Goal: Contribute content: Add original content to the website for others to see

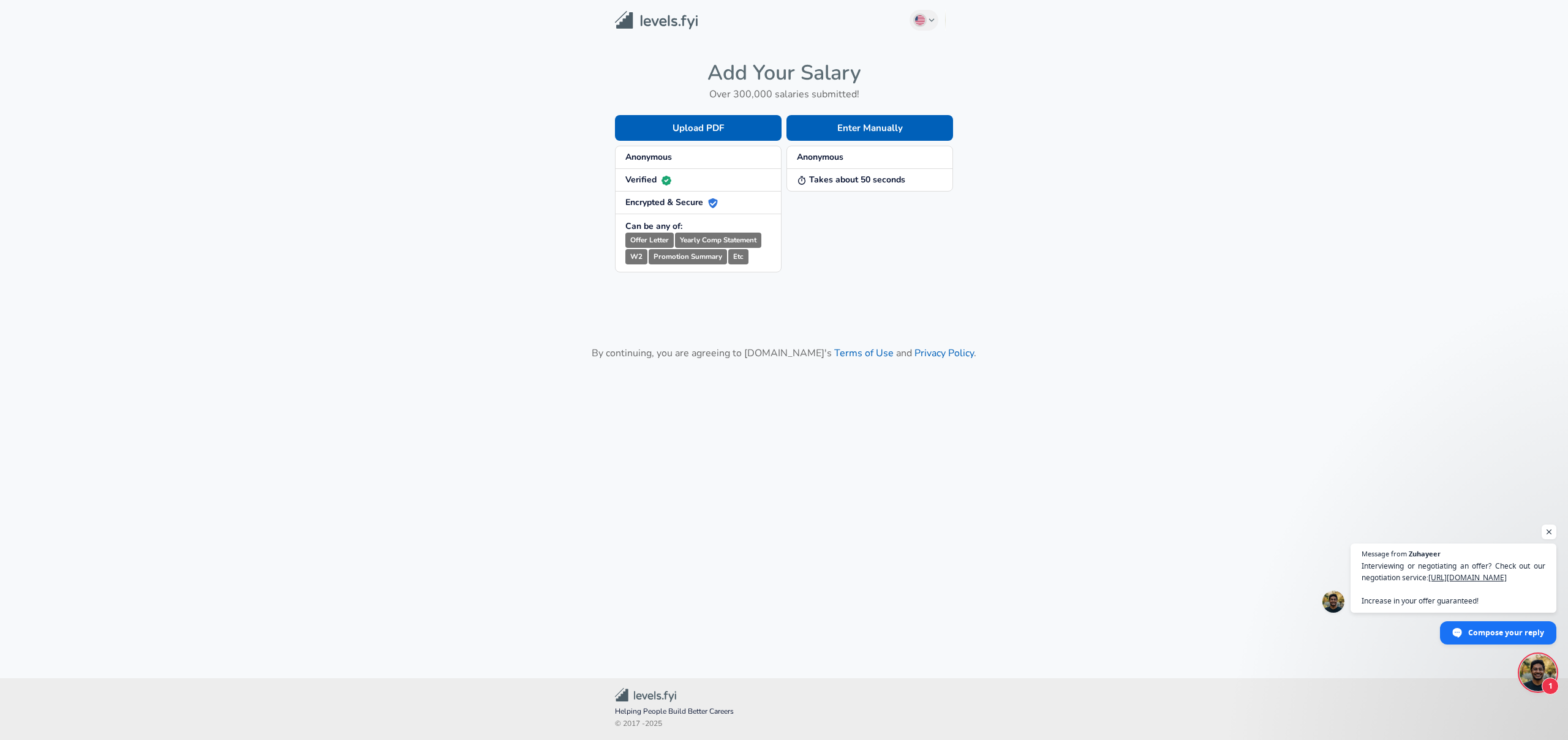
click at [665, 156] on strong "Anonymous" at bounding box center [649, 157] width 47 height 11
click at [665, 155] on strong "Anonymous" at bounding box center [649, 157] width 47 height 11
click at [857, 130] on button "Enter Manually" at bounding box center [870, 127] width 167 height 25
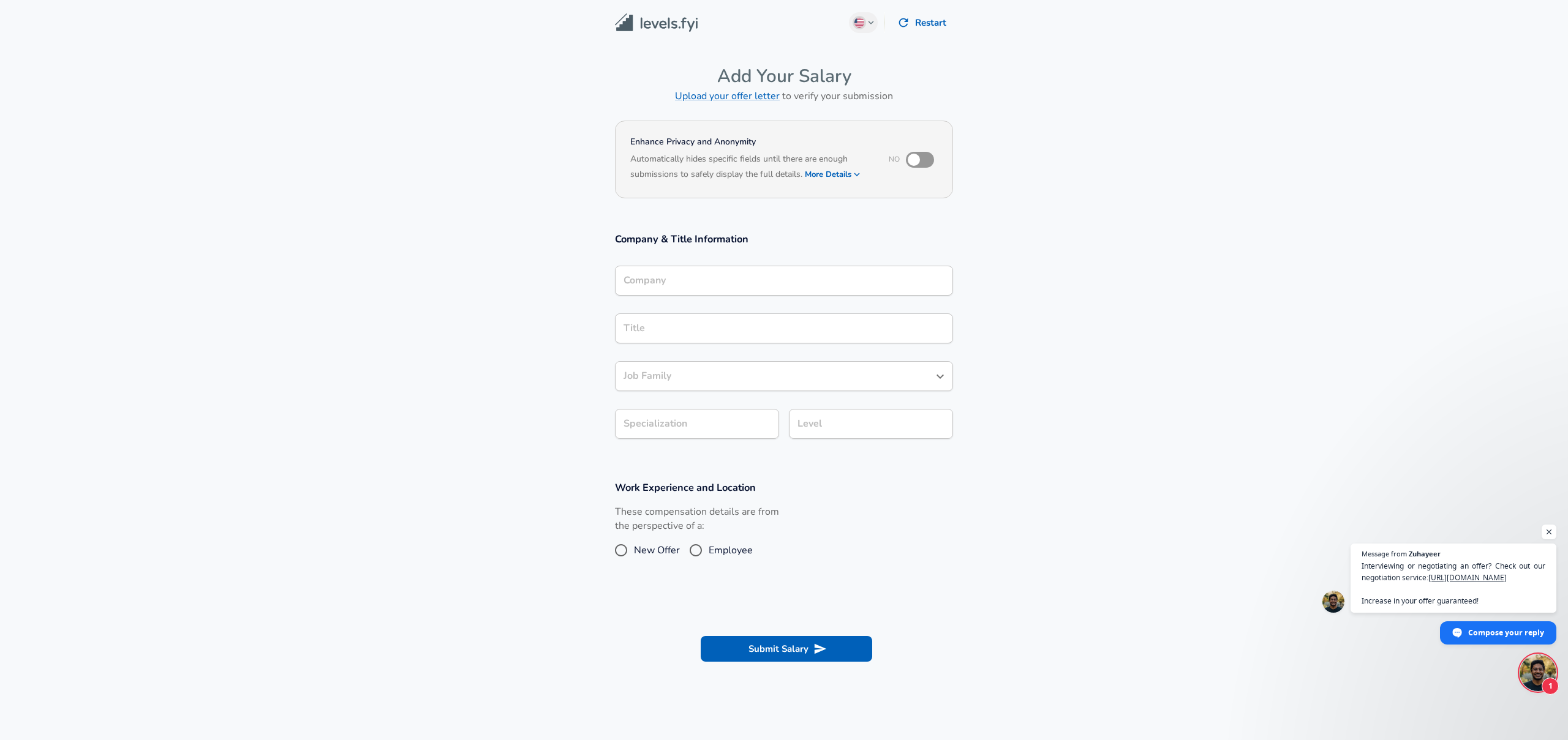
click at [926, 163] on input "checkbox" at bounding box center [914, 159] width 70 height 23
checkbox input "true"
click at [663, 270] on div "Company" at bounding box center [784, 281] width 338 height 30
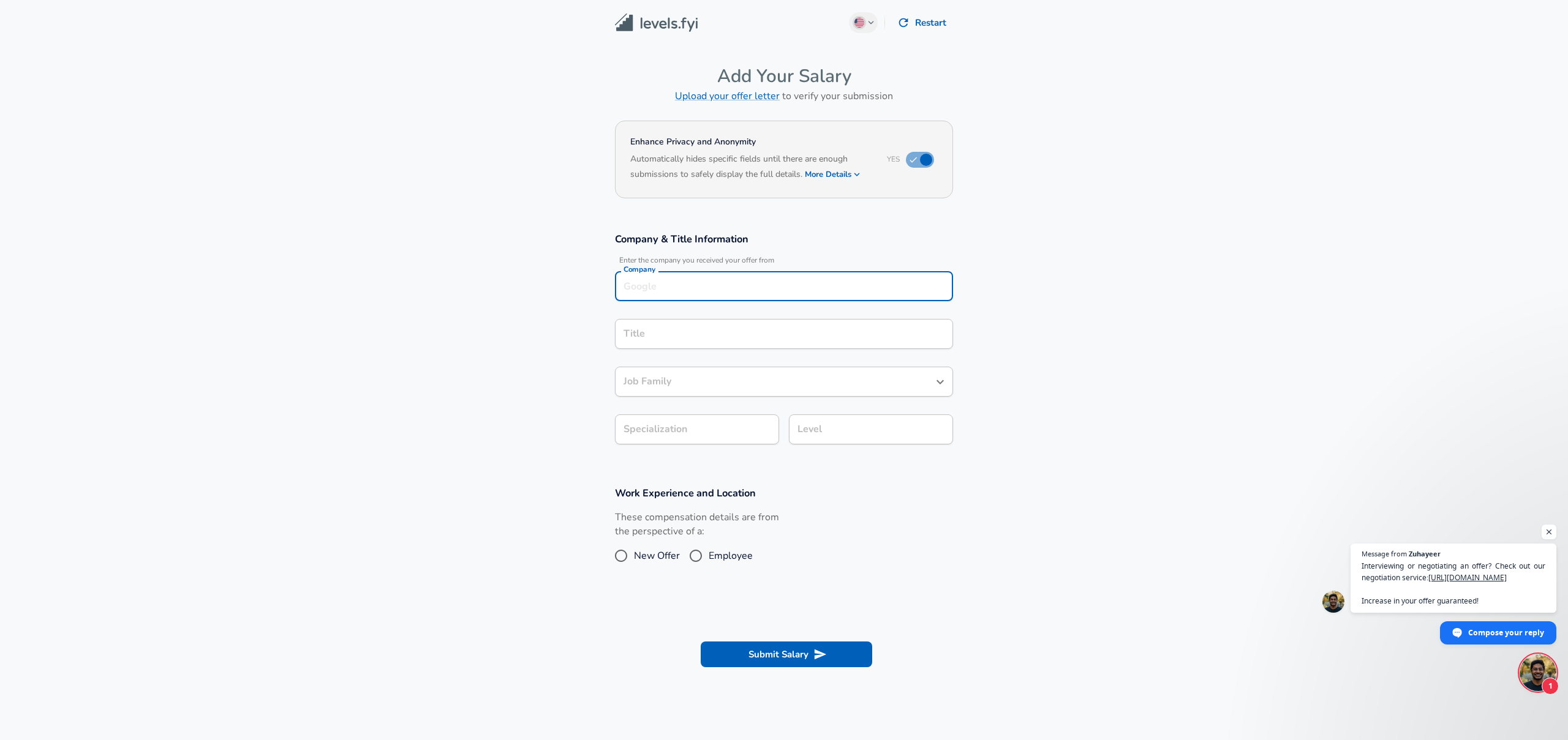
scroll to position [12, 0]
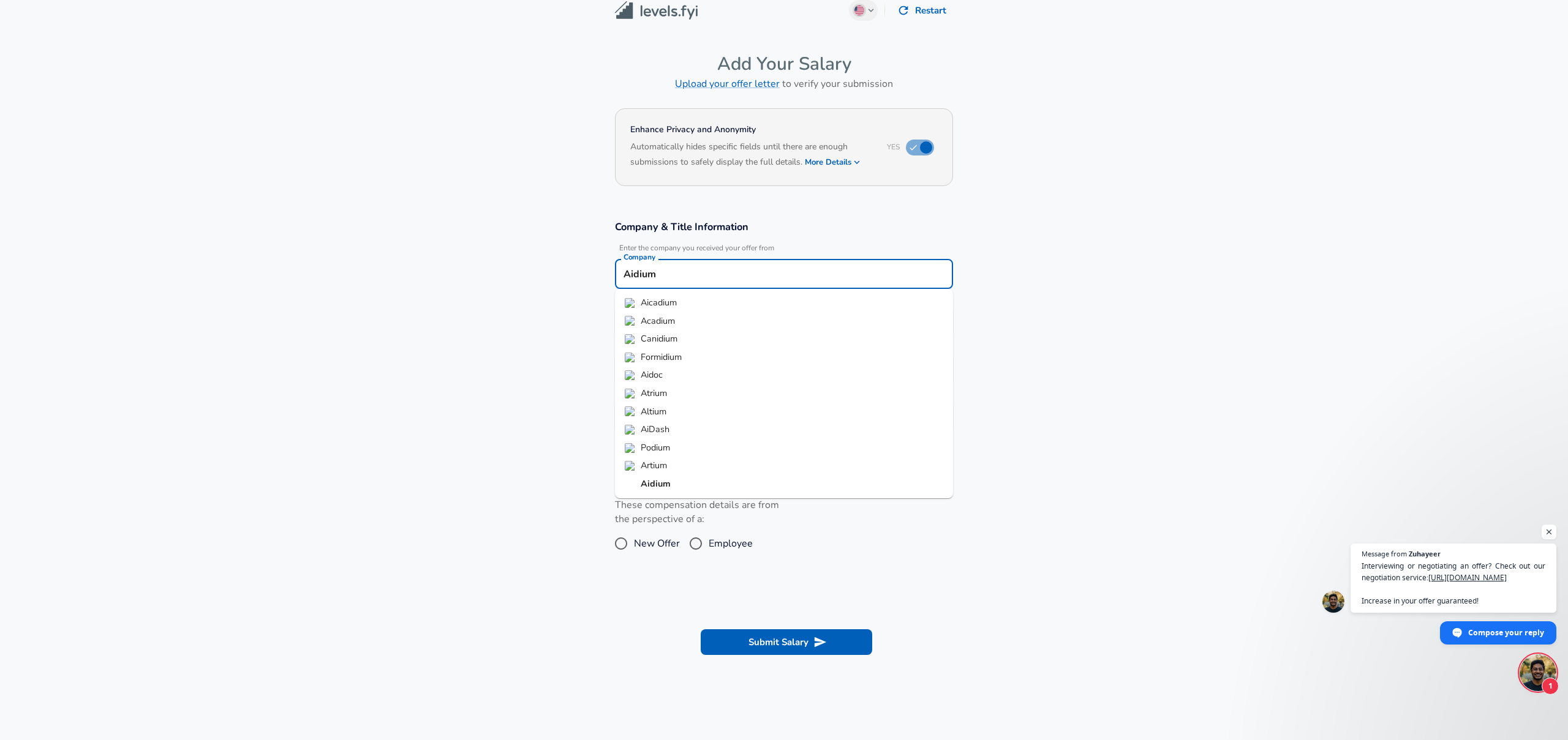
type input "Aidium"
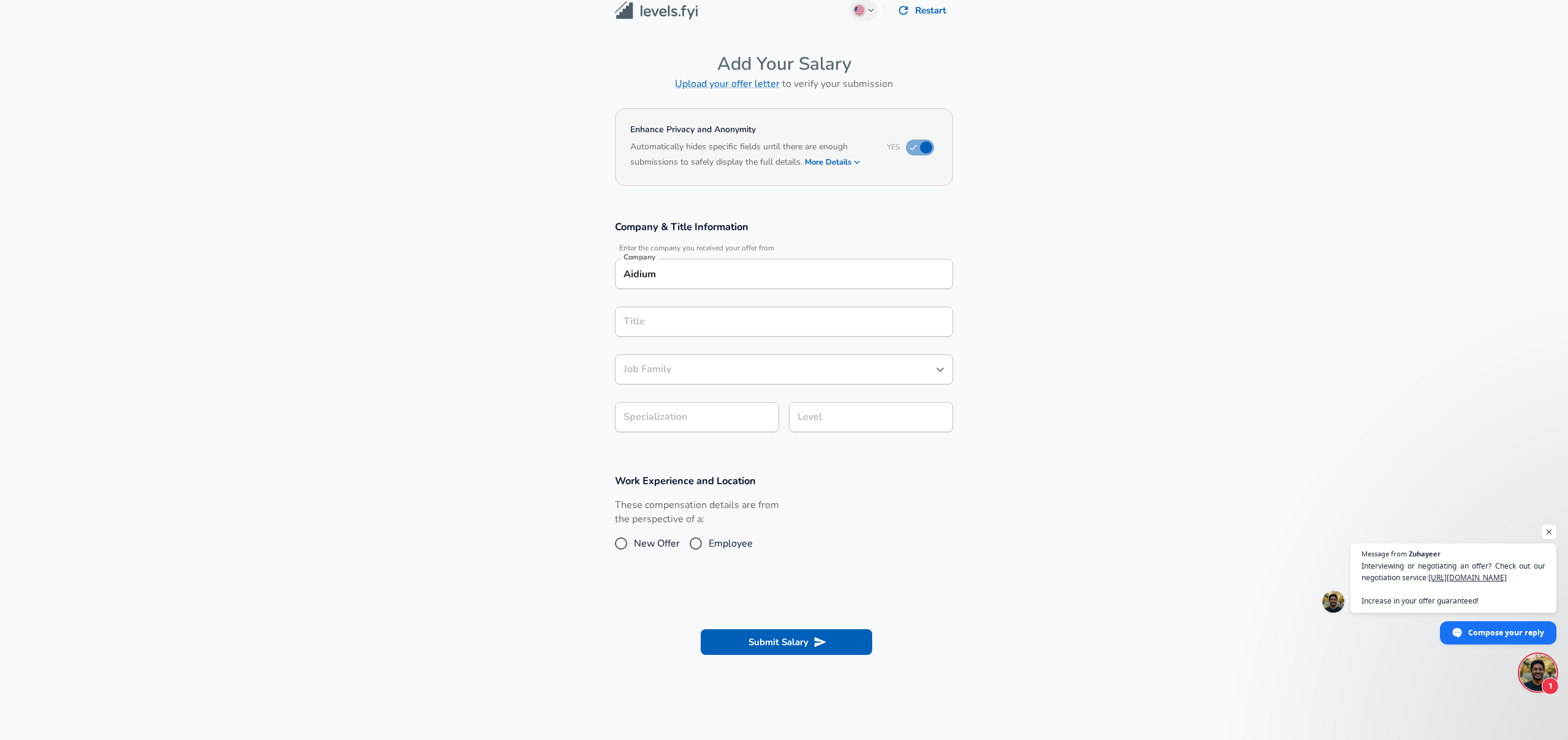
click at [1074, 395] on section "Company & Title Information Enter the company you received your offer from Comp…" at bounding box center [784, 332] width 1568 height 254
click at [707, 323] on input "Title" at bounding box center [784, 322] width 327 height 19
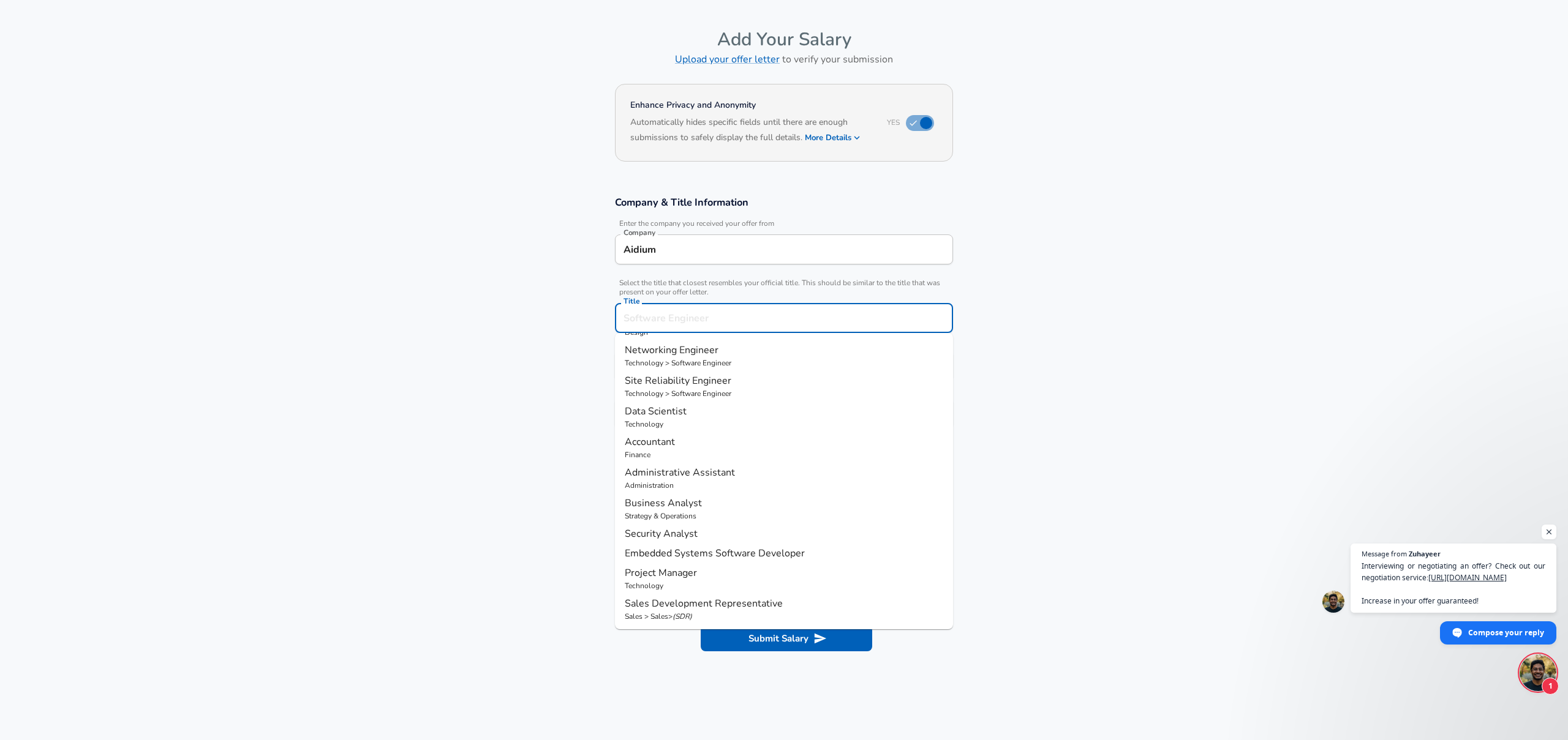
scroll to position [0, 0]
click at [696, 353] on span "Engineer" at bounding box center [689, 347] width 39 height 13
type input "Software Engineer"
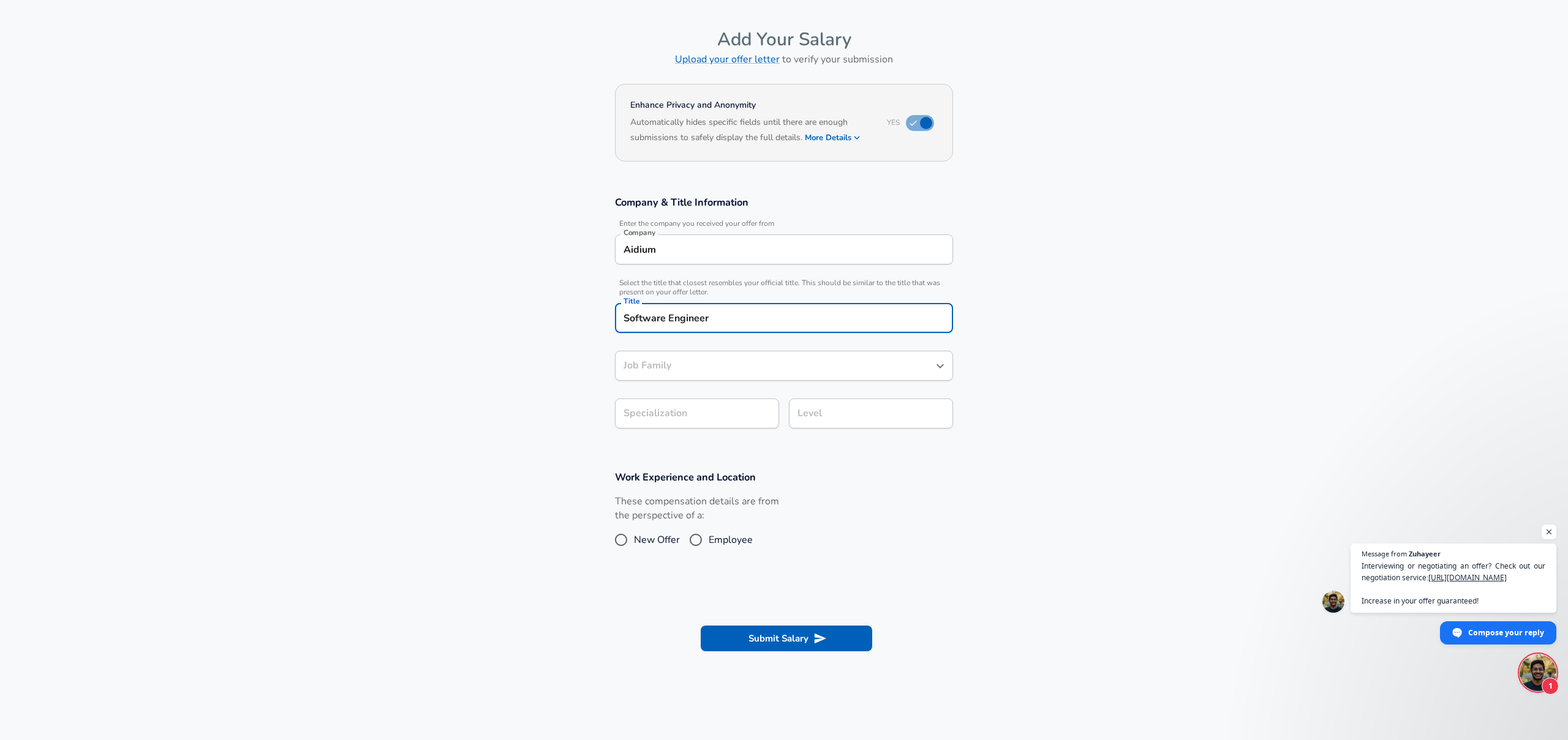
type input "Software Engineer"
click at [710, 420] on body "We value your privacy We use cookies to enhance your browsing experience, serve…" at bounding box center [784, 333] width 1568 height 740
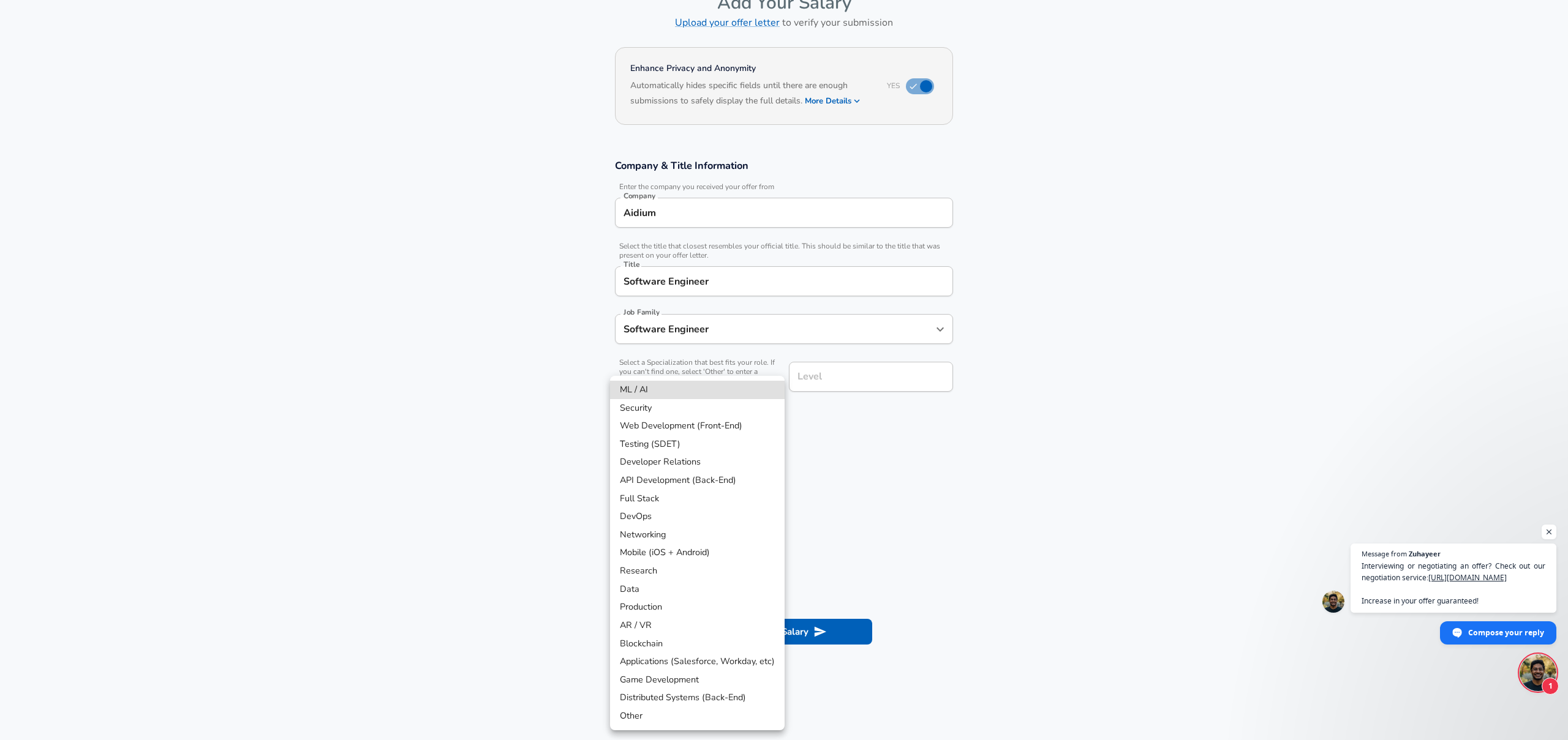
click at [954, 485] on div at bounding box center [784, 370] width 1568 height 740
click at [678, 406] on body "We value your privacy We use cookies to enhance your browsing experience, serve…" at bounding box center [784, 296] width 1568 height 740
click at [634, 497] on li "Full Stack" at bounding box center [697, 499] width 174 height 19
type input "Full Stack"
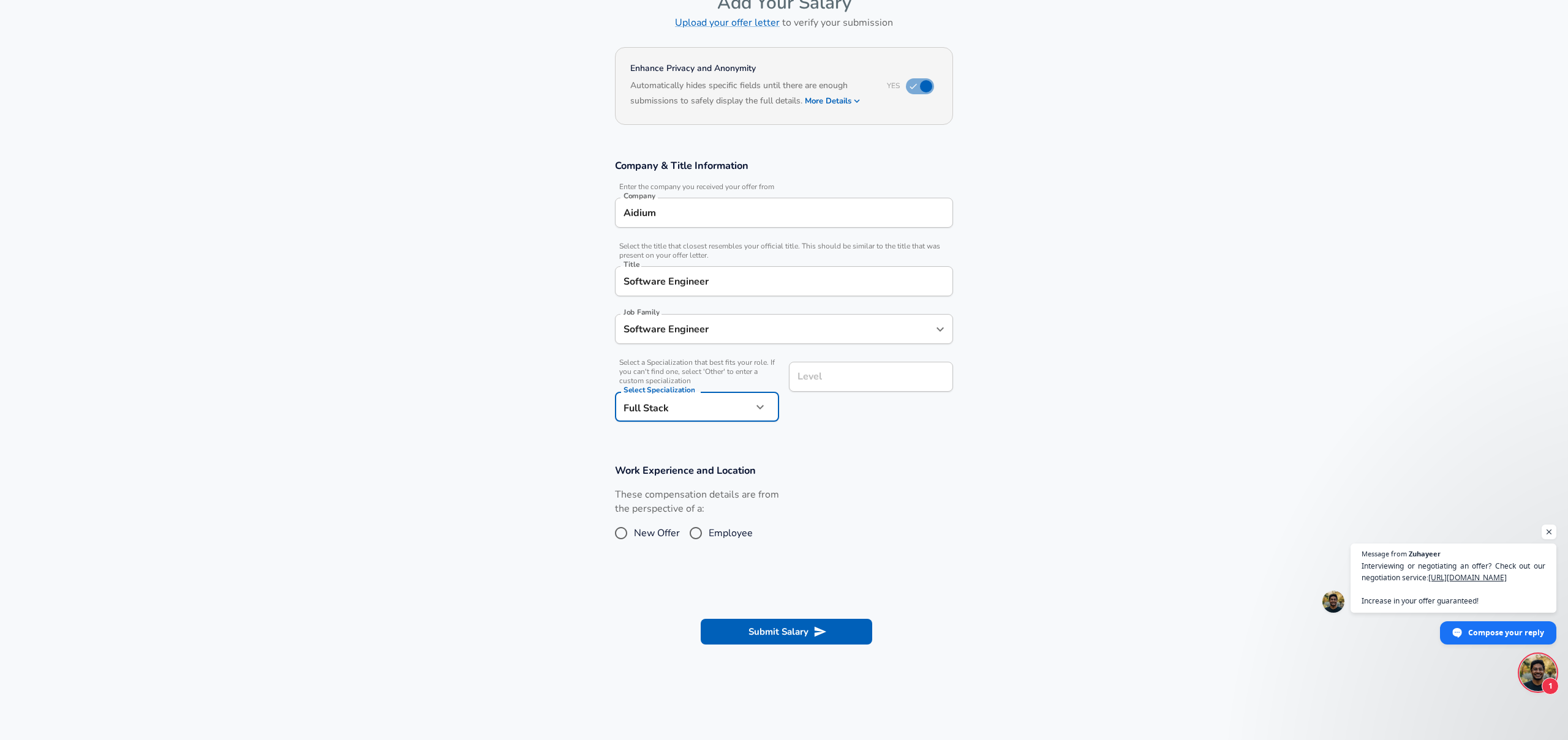
scroll to position [98, 0]
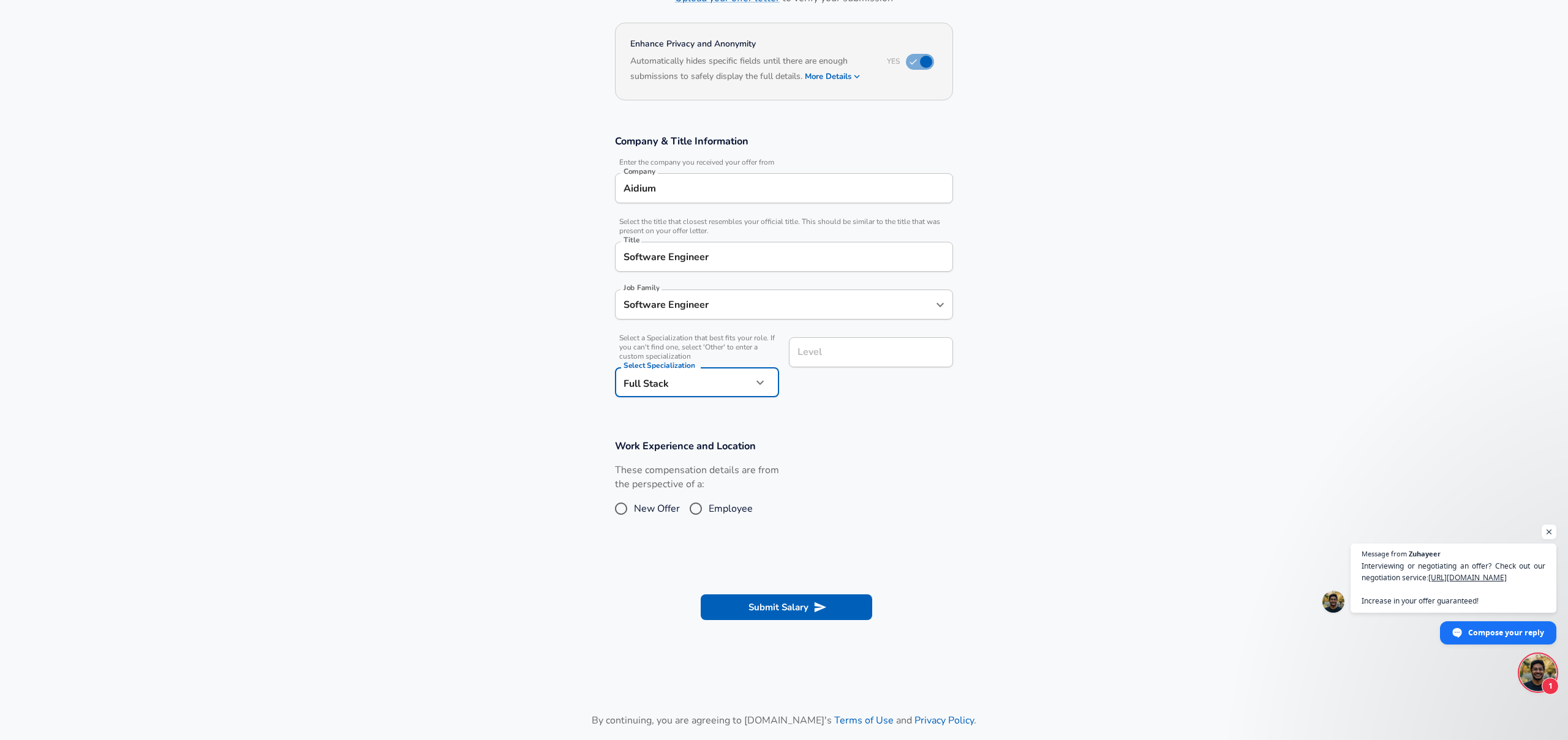
click at [828, 362] on input "Level" at bounding box center [871, 352] width 154 height 19
click at [846, 385] on input "Level" at bounding box center [871, 382] width 154 height 19
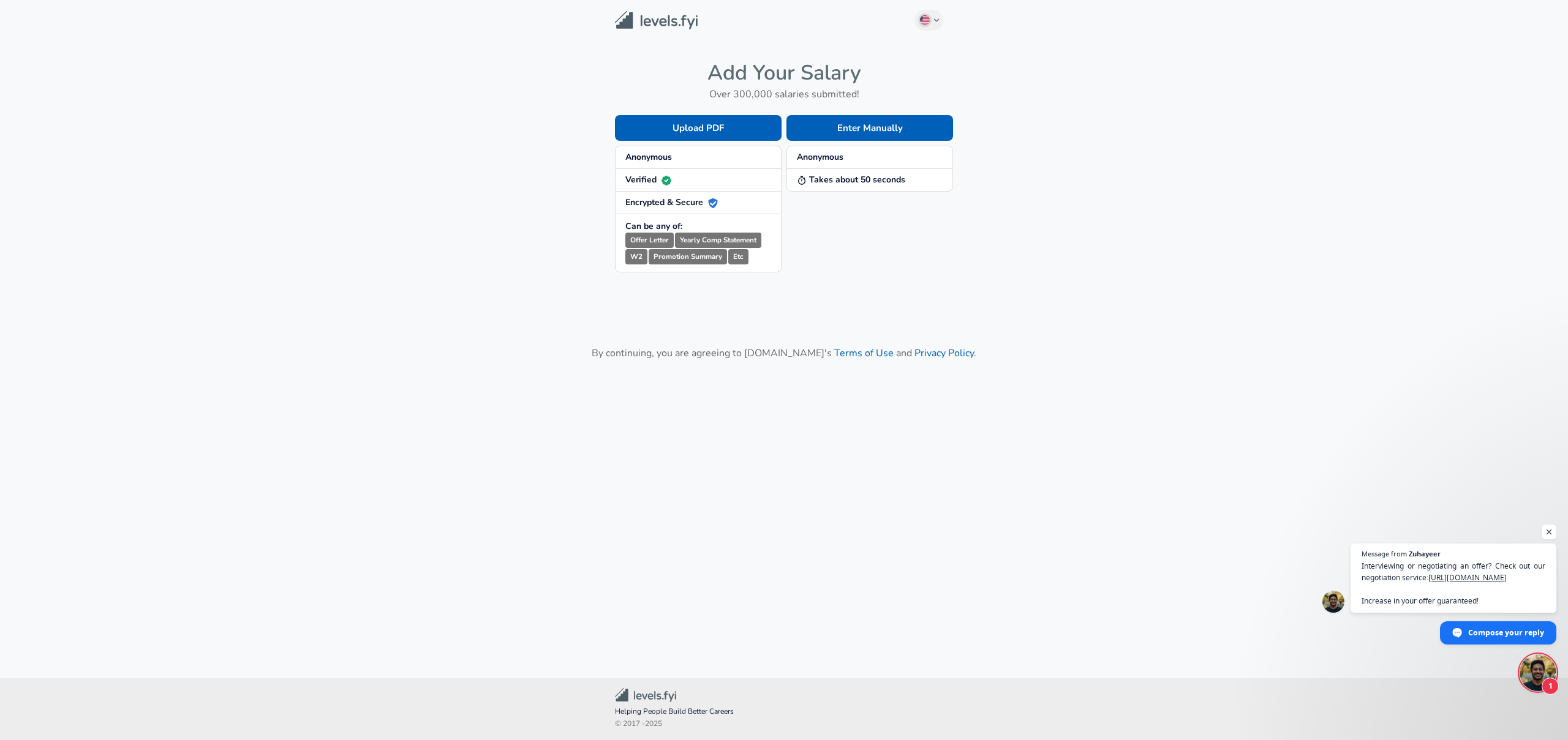
click at [1170, 188] on main "English ([GEOGRAPHIC_DATA]) Change Add Your Salary Over 300,000 salaries submit…" at bounding box center [784, 324] width 1568 height 648
click at [847, 183] on strong "Takes about 50 seconds" at bounding box center [851, 180] width 109 height 11
click at [873, 132] on button "Enter Manually" at bounding box center [870, 127] width 167 height 25
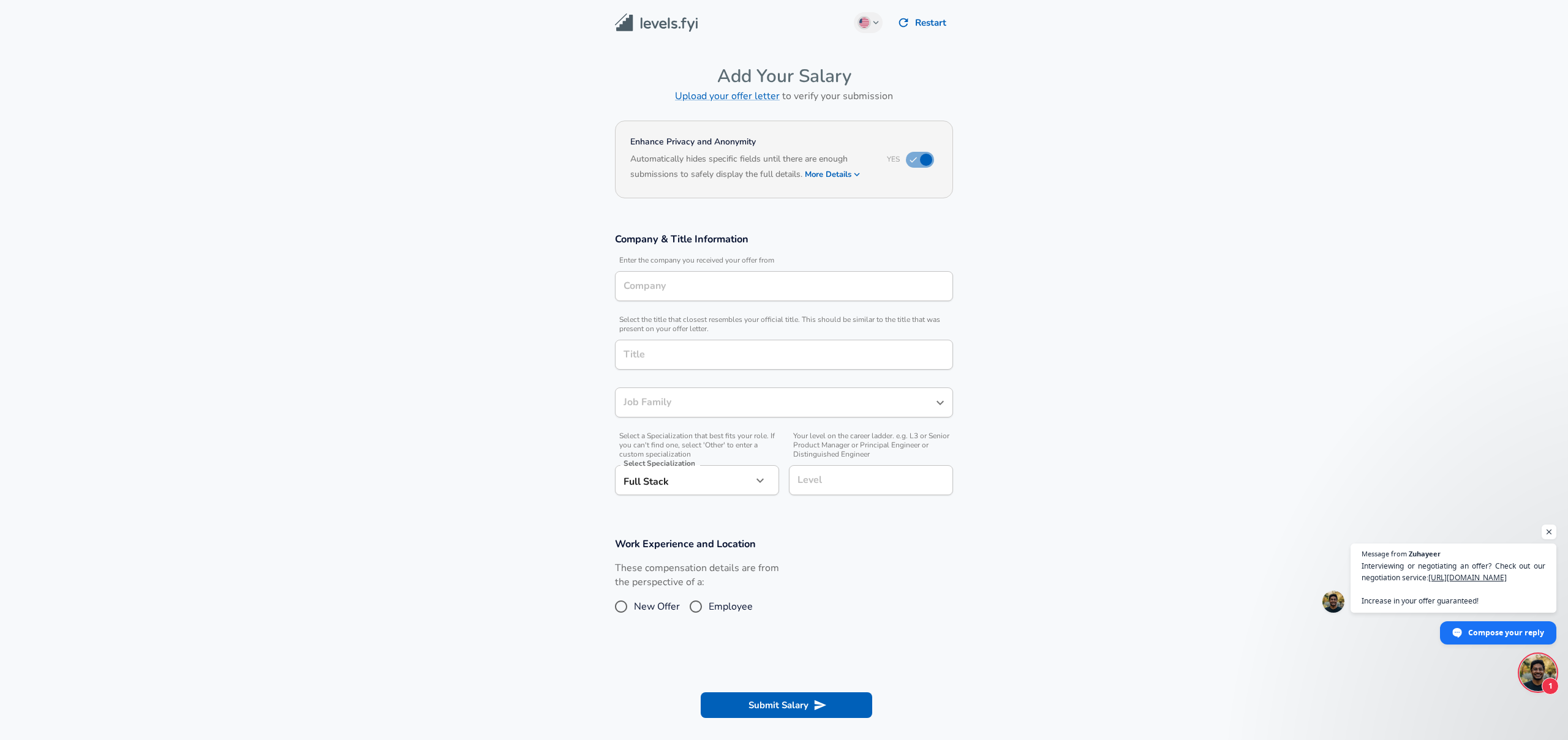
type input "Software Engineer"
type input "Aidium"
type input "Software Engineer"
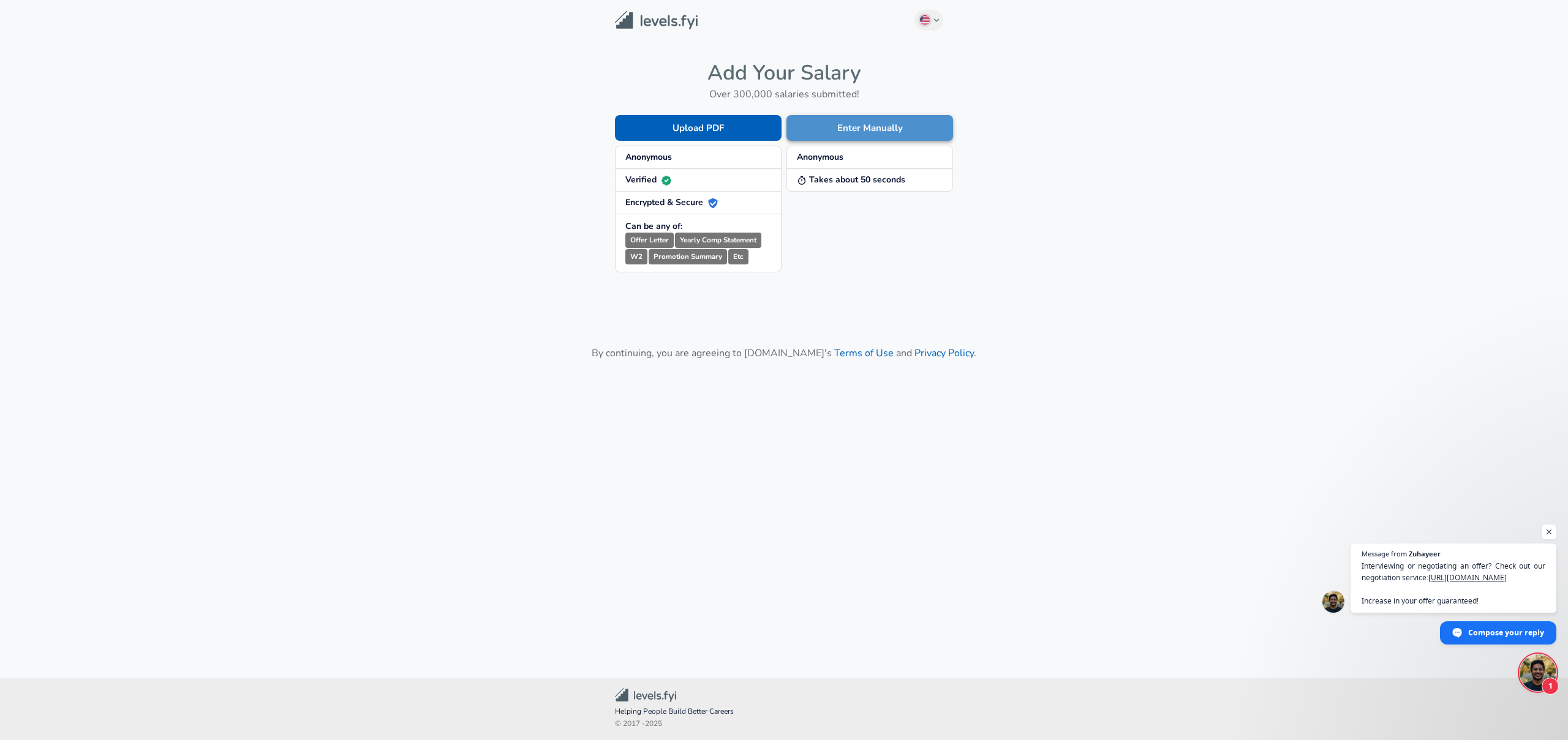
click at [870, 138] on button "Enter Manually" at bounding box center [870, 127] width 167 height 25
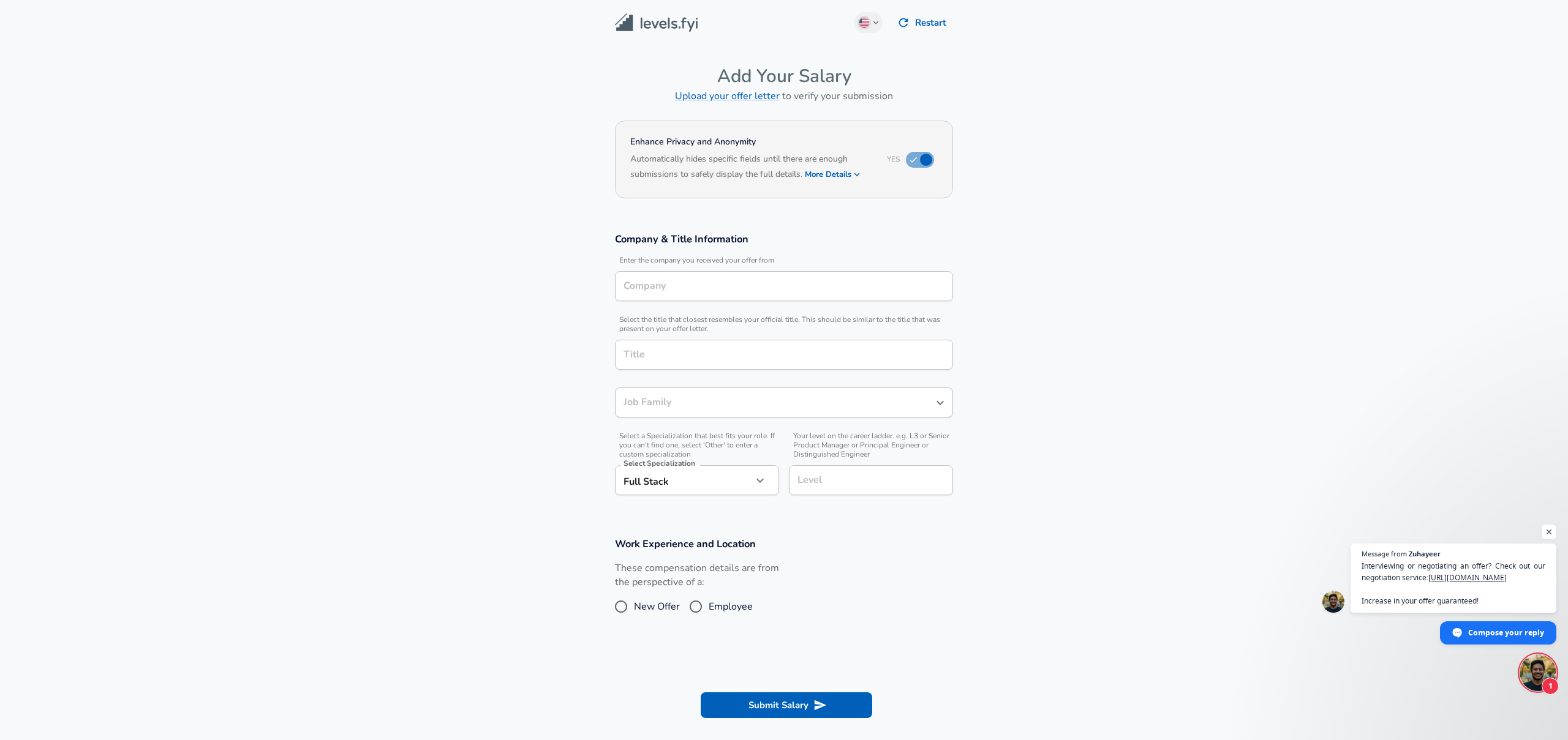
type input "Software Engineer"
type input "Aidium"
type input "Software Engineer"
click at [843, 486] on input "Level" at bounding box center [871, 480] width 154 height 19
type input "L5"
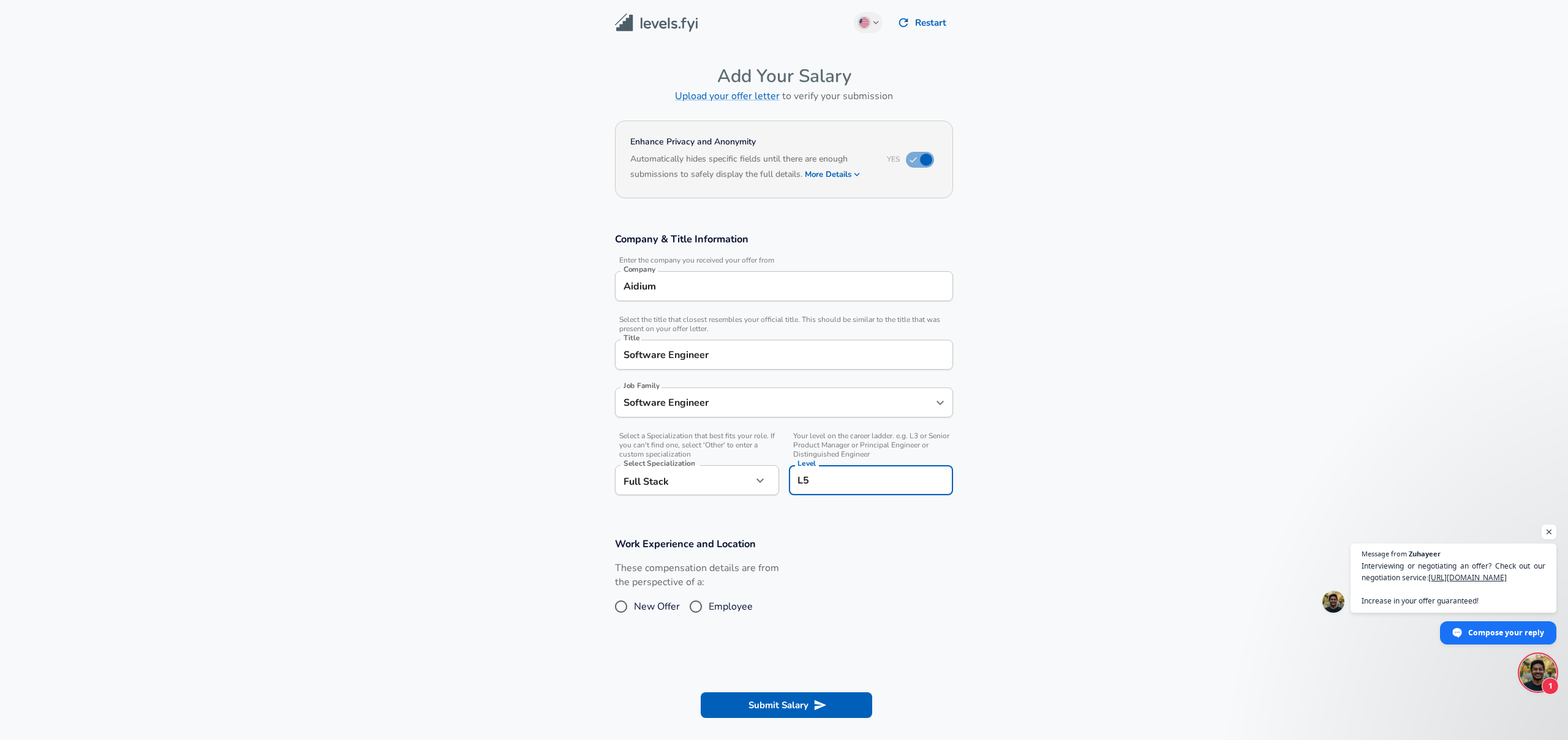
click at [948, 525] on section "Work Experience and Location These compensation details are from the perspectiv…" at bounding box center [784, 584] width 1568 height 123
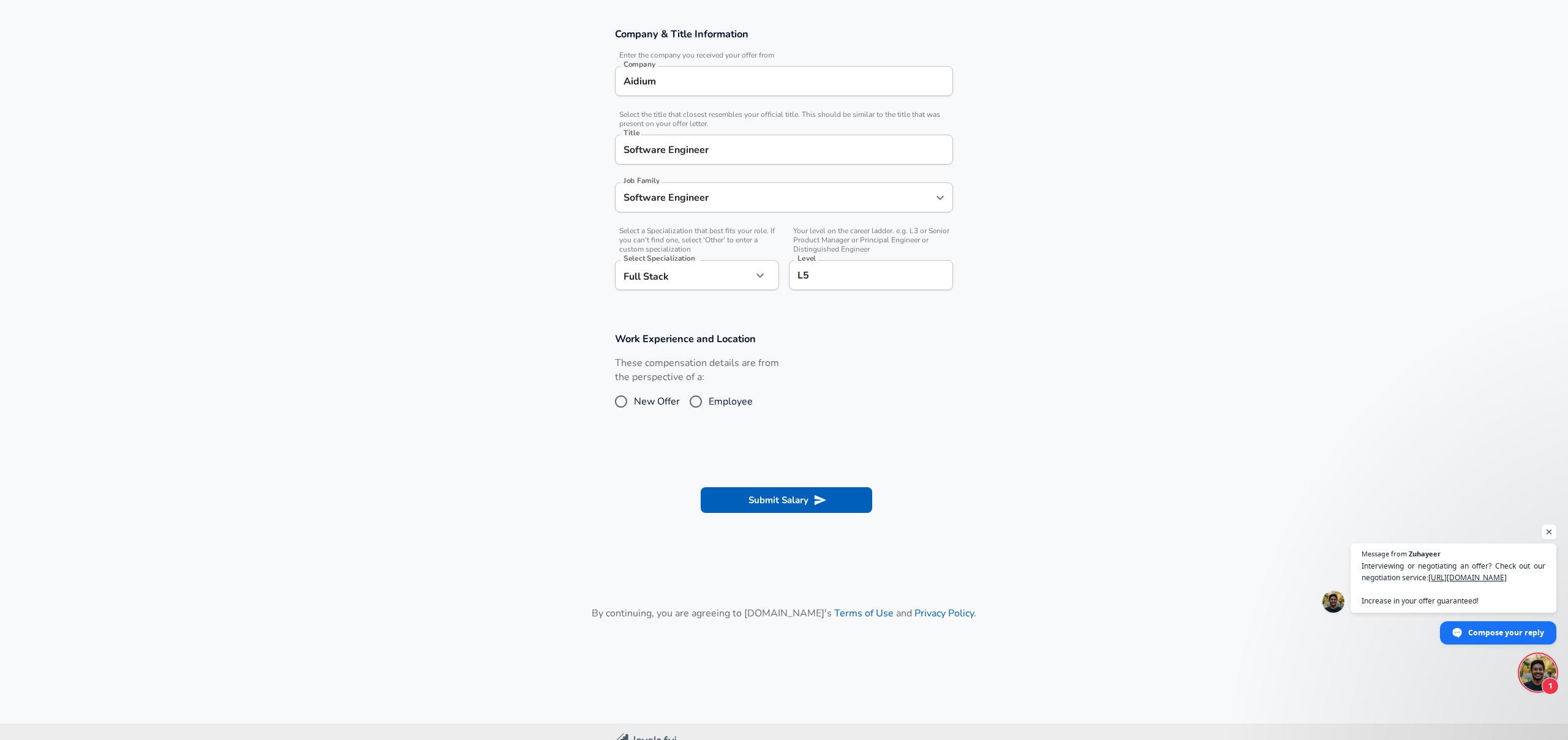
scroll to position [206, 0]
click at [725, 403] on span "Employee" at bounding box center [730, 400] width 44 height 15
click at [709, 403] on input "Employee" at bounding box center [695, 399] width 25 height 20
radio input "true"
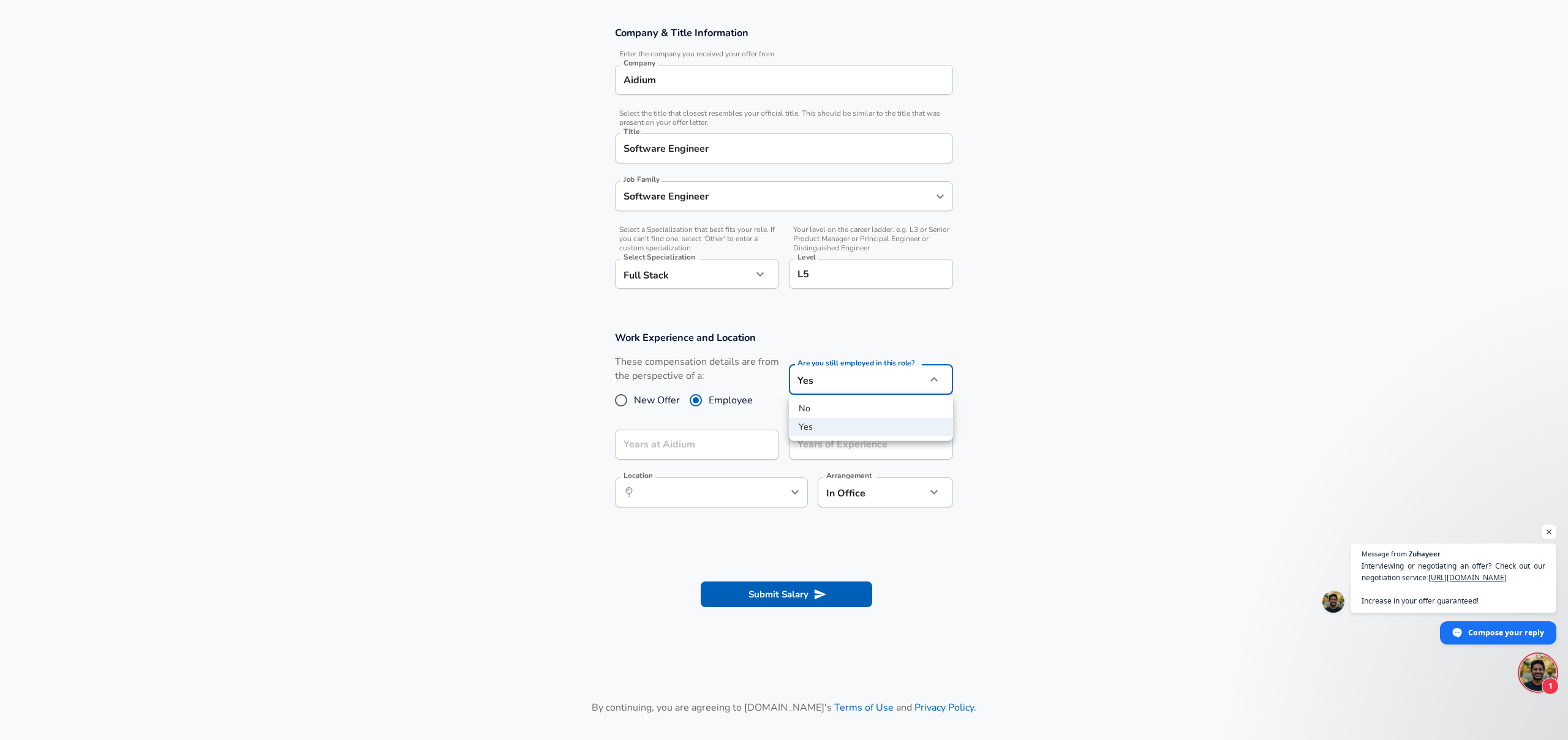
click at [859, 384] on body "We value your privacy We use cookies to enhance your browsing experience, serve…" at bounding box center [784, 164] width 1568 height 740
click at [828, 412] on li "No" at bounding box center [871, 409] width 164 height 19
type input "no"
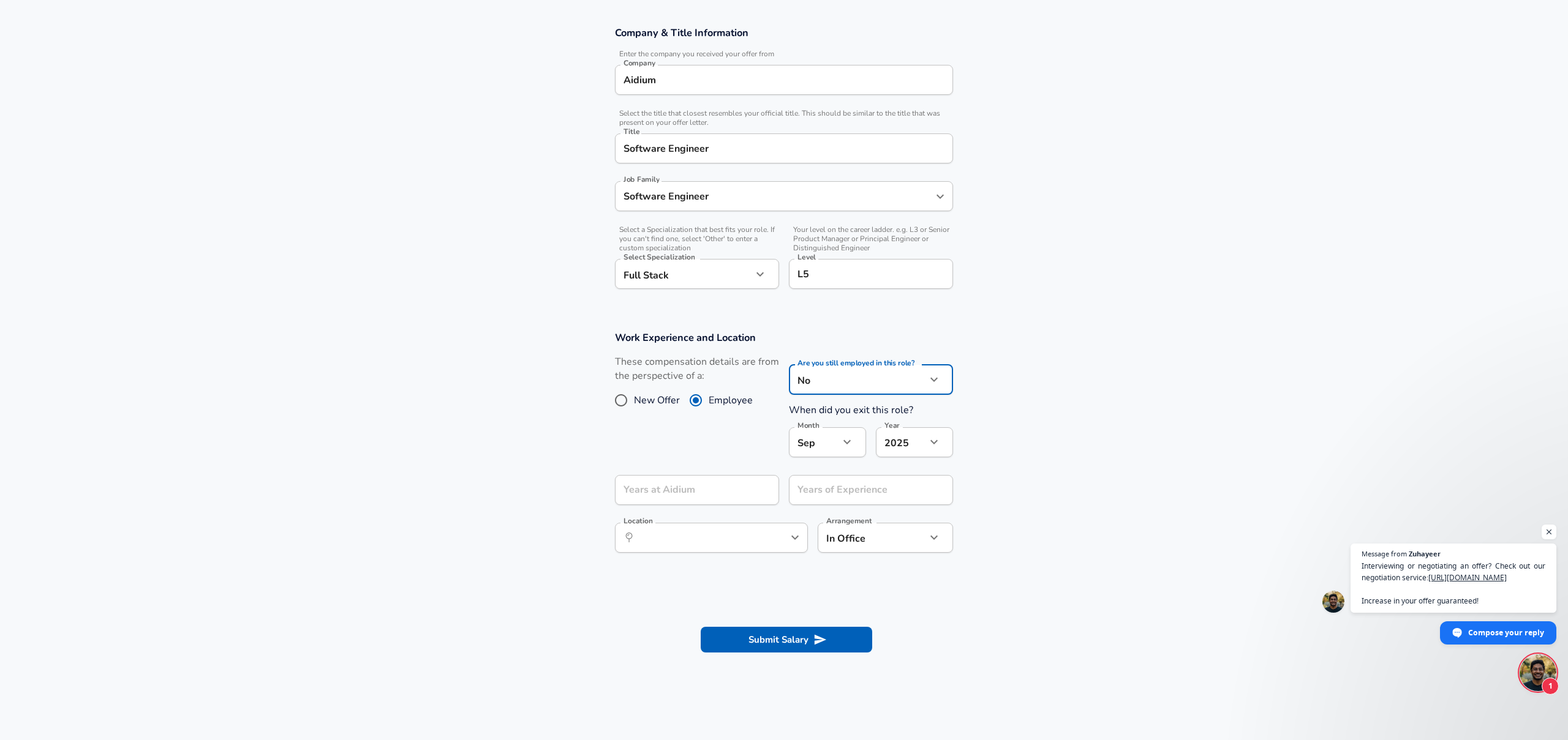
click at [716, 443] on div "These compensation details are from the perspective of a: New Offer Employee" at bounding box center [692, 410] width 174 height 110
click at [717, 487] on input "Years at Aidium as of Sep 2025" at bounding box center [683, 490] width 138 height 30
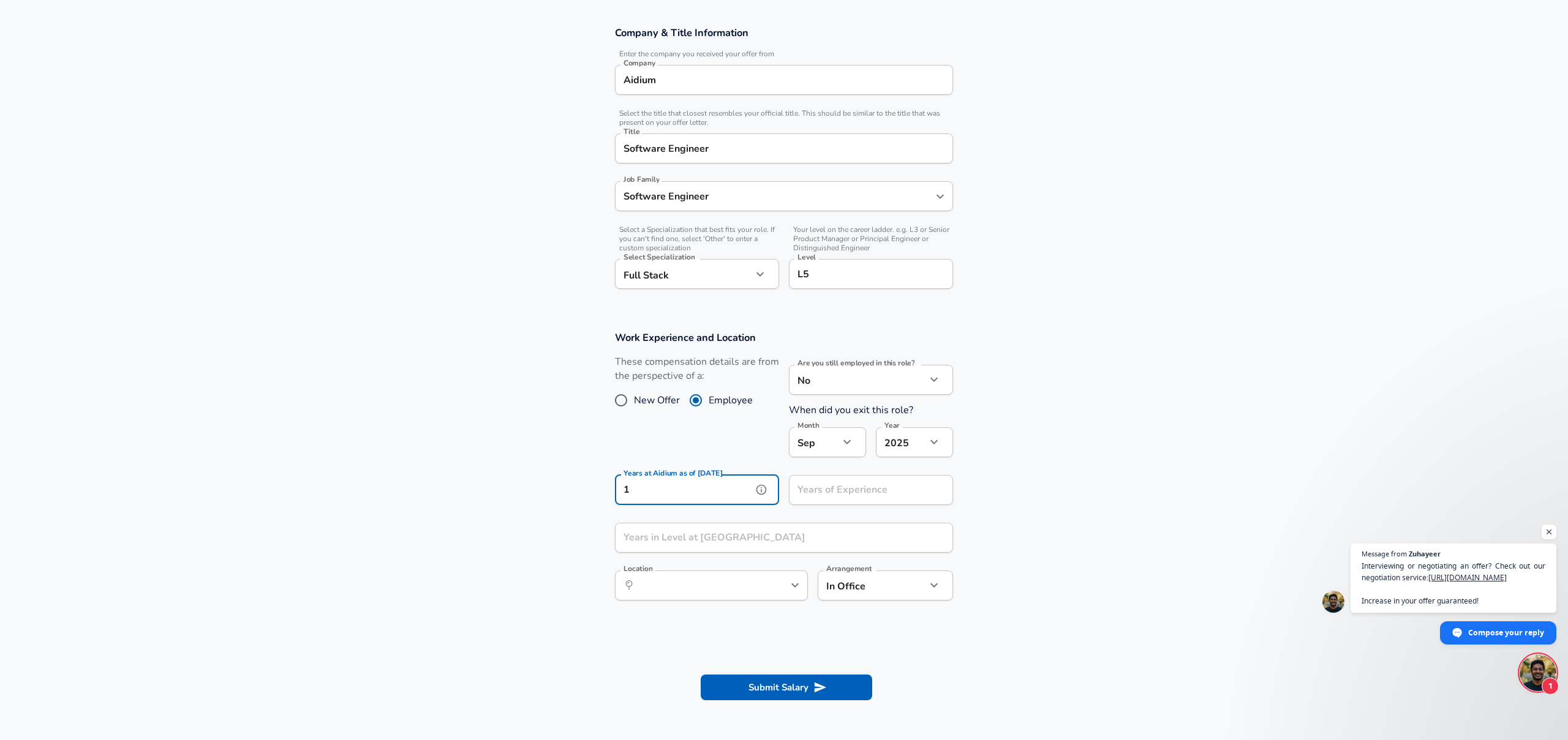
type input "1"
click at [879, 495] on input "Years of Experience as of Sep 2025" at bounding box center [857, 490] width 138 height 30
type input "14"
click at [785, 543] on input "Years in Level at Aidium" at bounding box center [770, 538] width 311 height 30
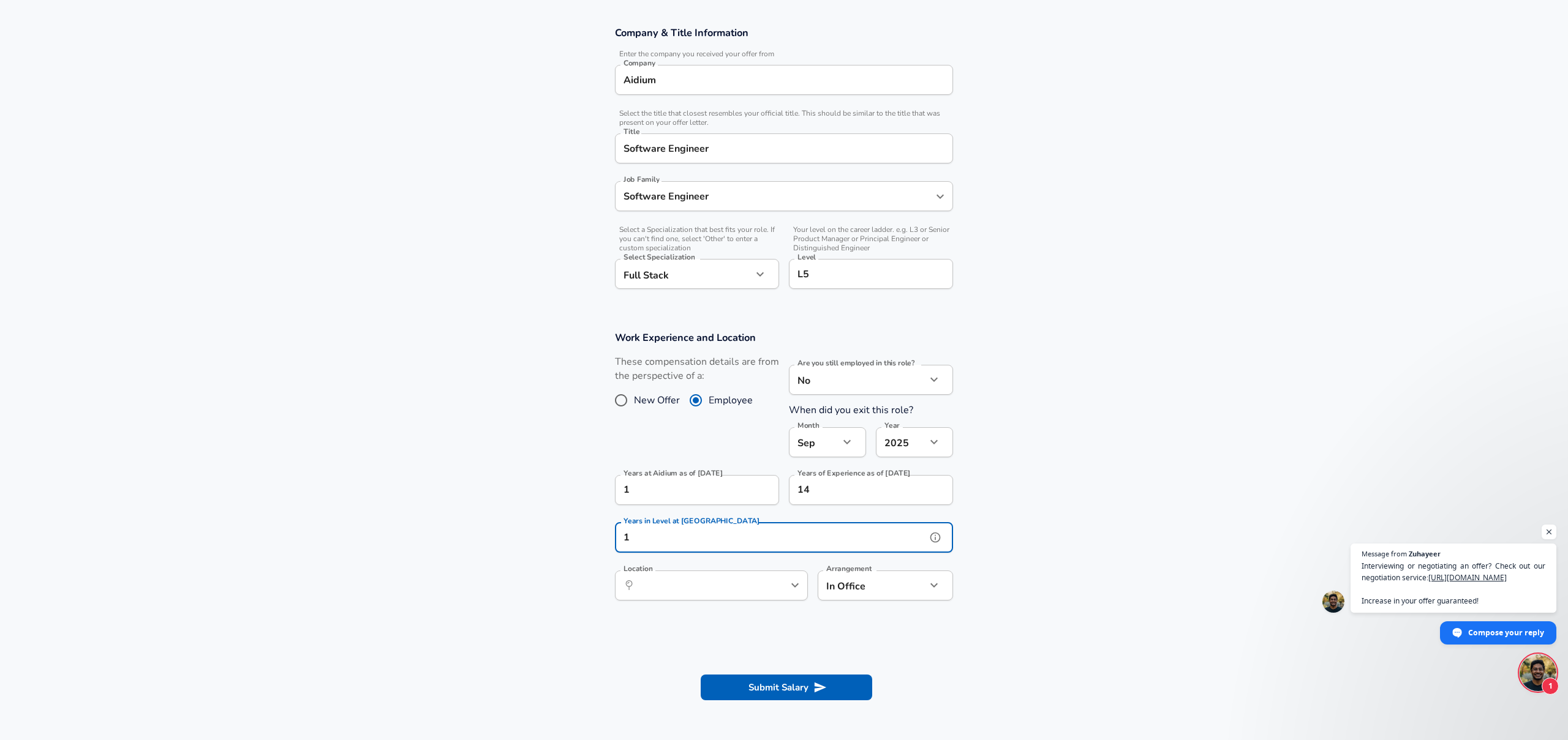
type input "1"
click at [550, 473] on section "Work Experience and Location These compensation details are from the perspectiv…" at bounding box center [784, 472] width 1568 height 311
drag, startPoint x: 696, startPoint y: 500, endPoint x: 597, endPoint y: 489, distance: 99.6
click at [597, 489] on section "Work Experience and Location These compensation details are from the perspectiv…" at bounding box center [784, 472] width 1568 height 311
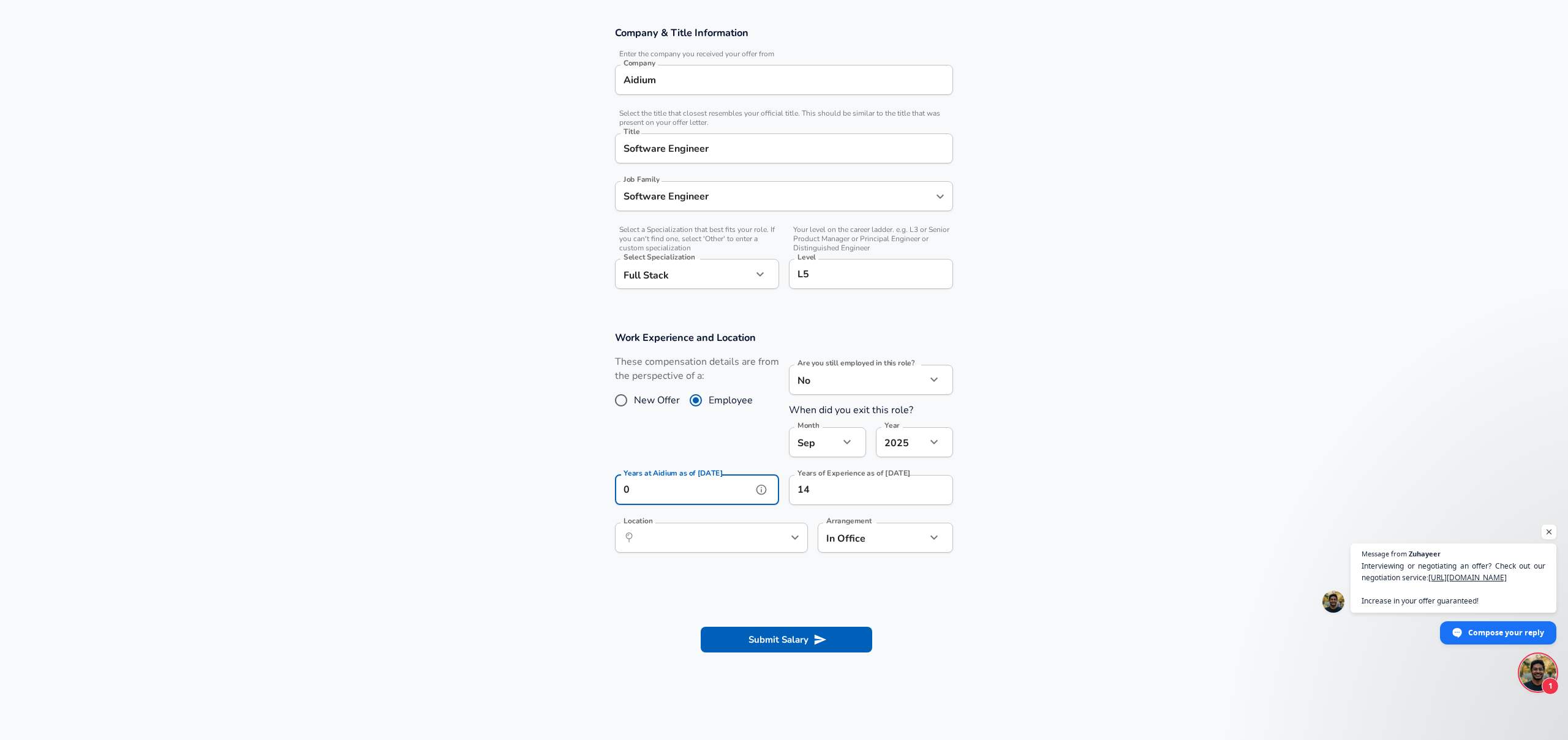
type input "0"
click at [687, 538] on input "Location" at bounding box center [697, 538] width 125 height 19
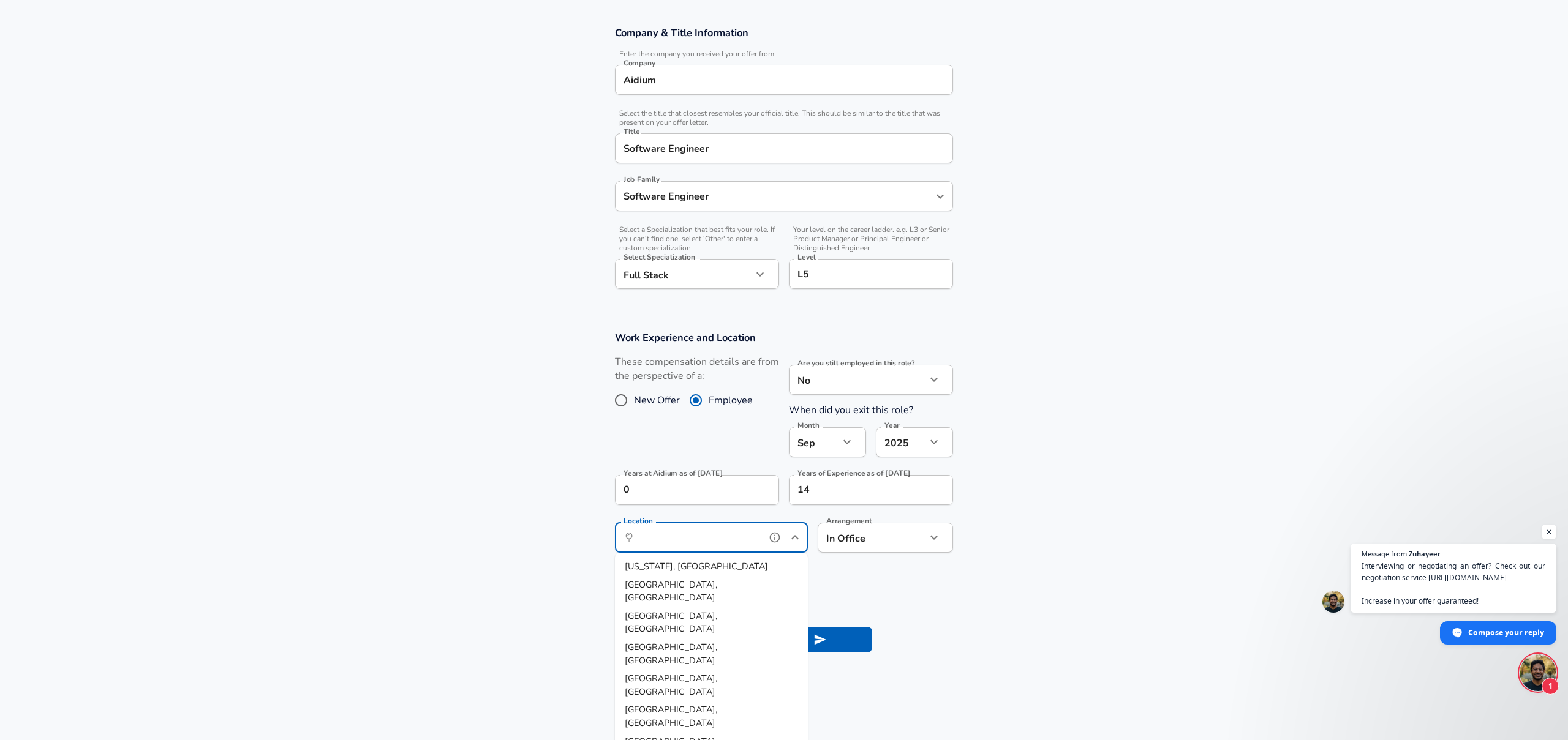
scroll to position [204, 0]
type input "Spain"
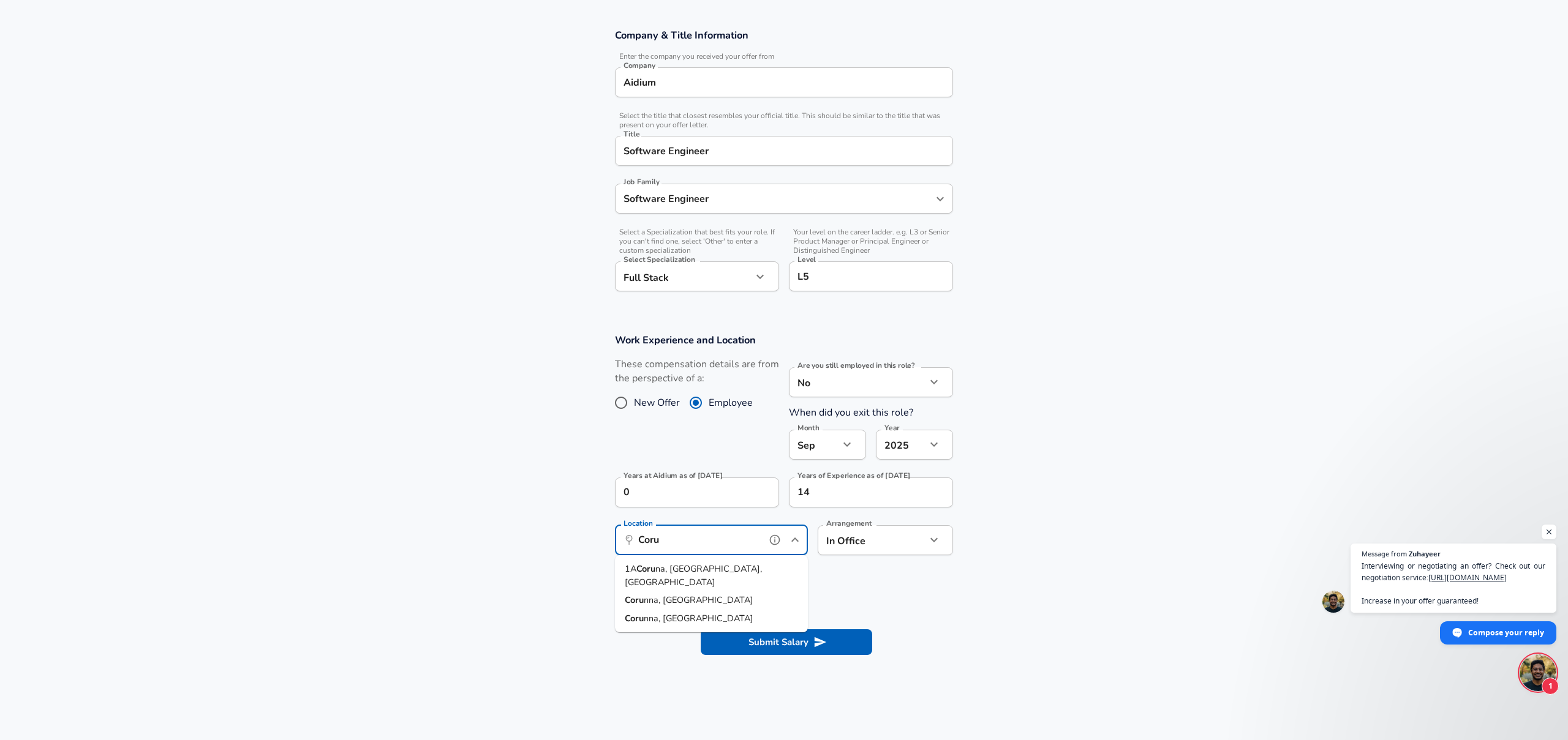
scroll to position [1, 0]
click at [684, 569] on span "na, GA, Spain" at bounding box center [693, 574] width 138 height 25
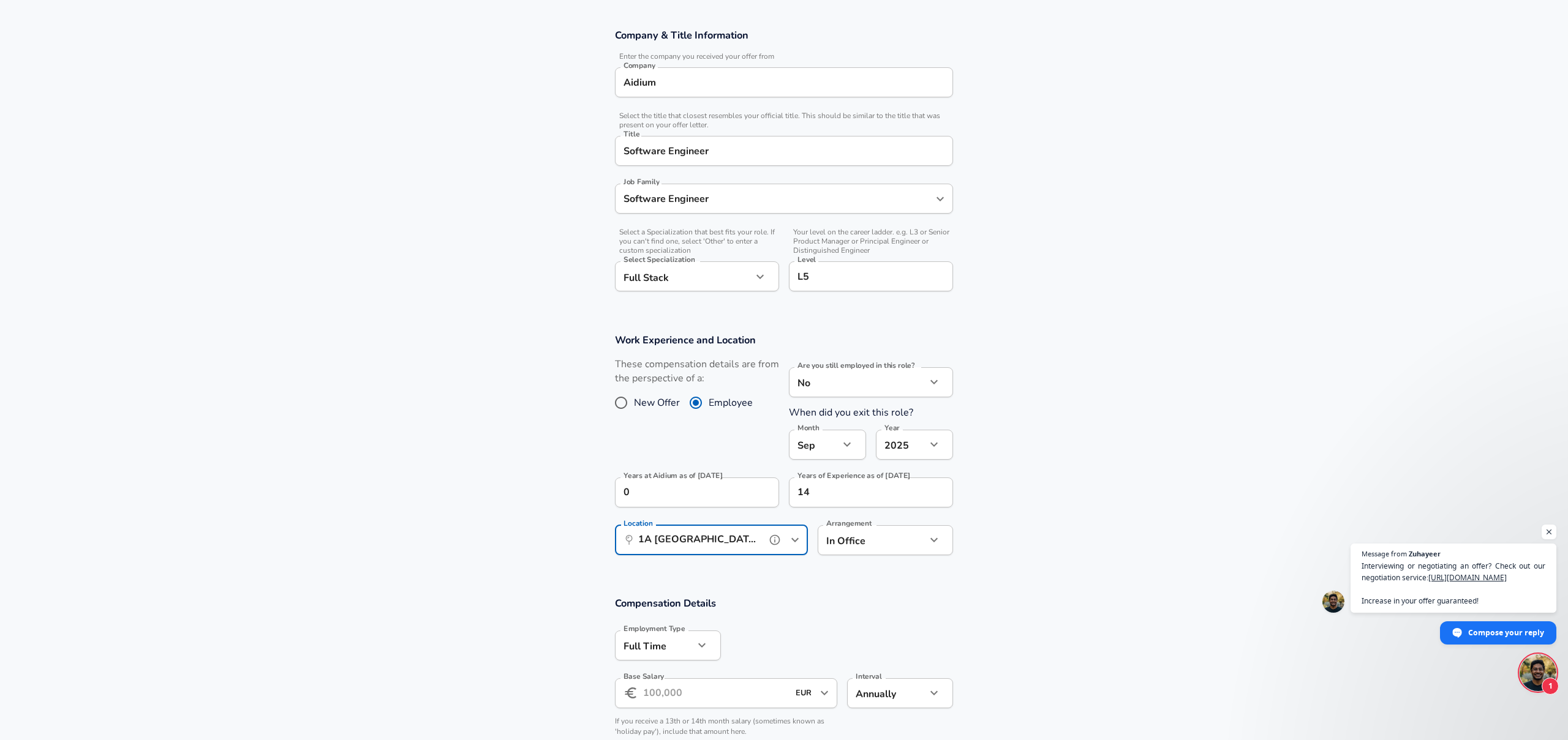
type input "1A Coruna, GA, Spain"
click at [890, 536] on body "We value your privacy We use cookies to enhance your browsing experience, serve…" at bounding box center [784, 166] width 1568 height 740
click at [867, 572] on li "Fully Remote" at bounding box center [885, 570] width 136 height 19
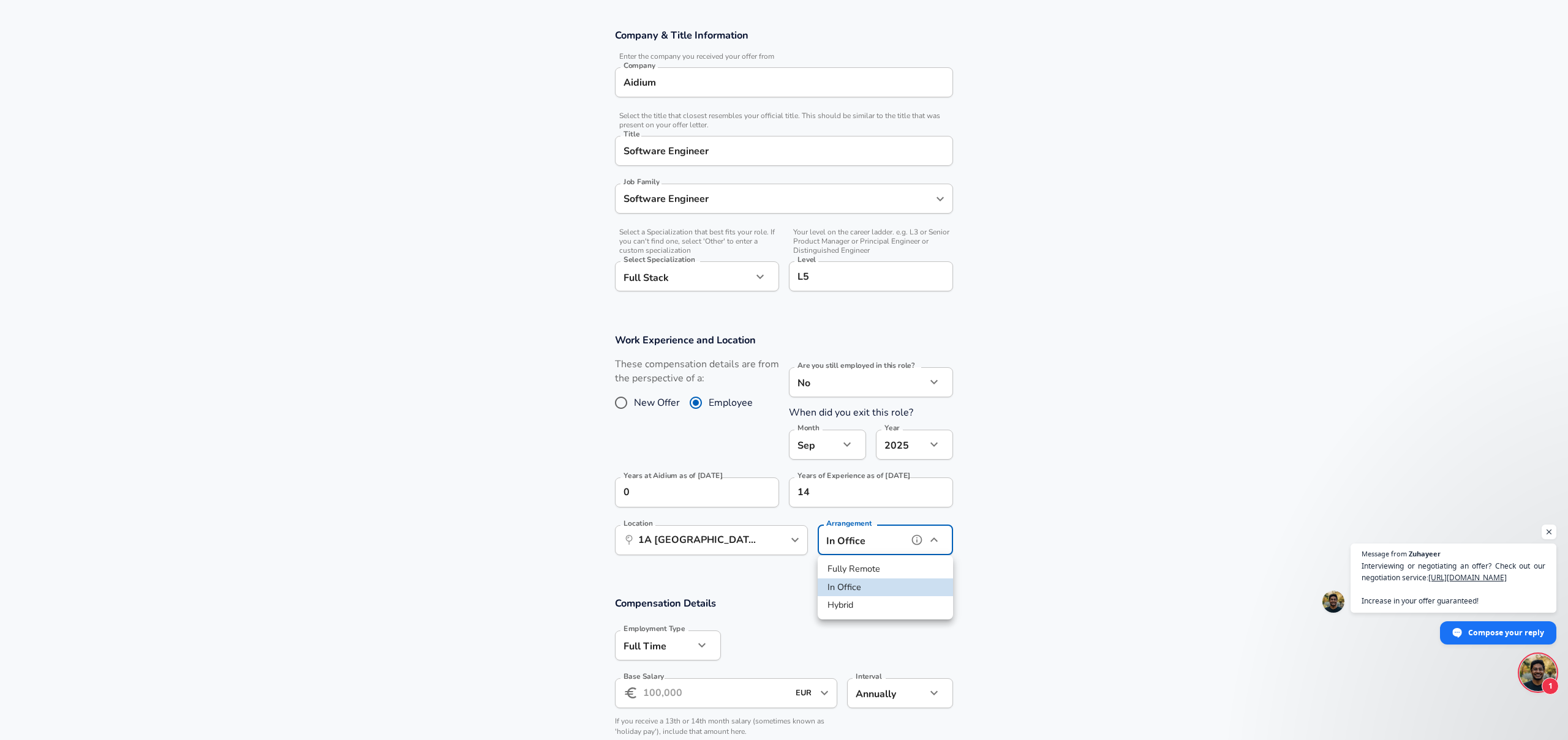
type input "remote"
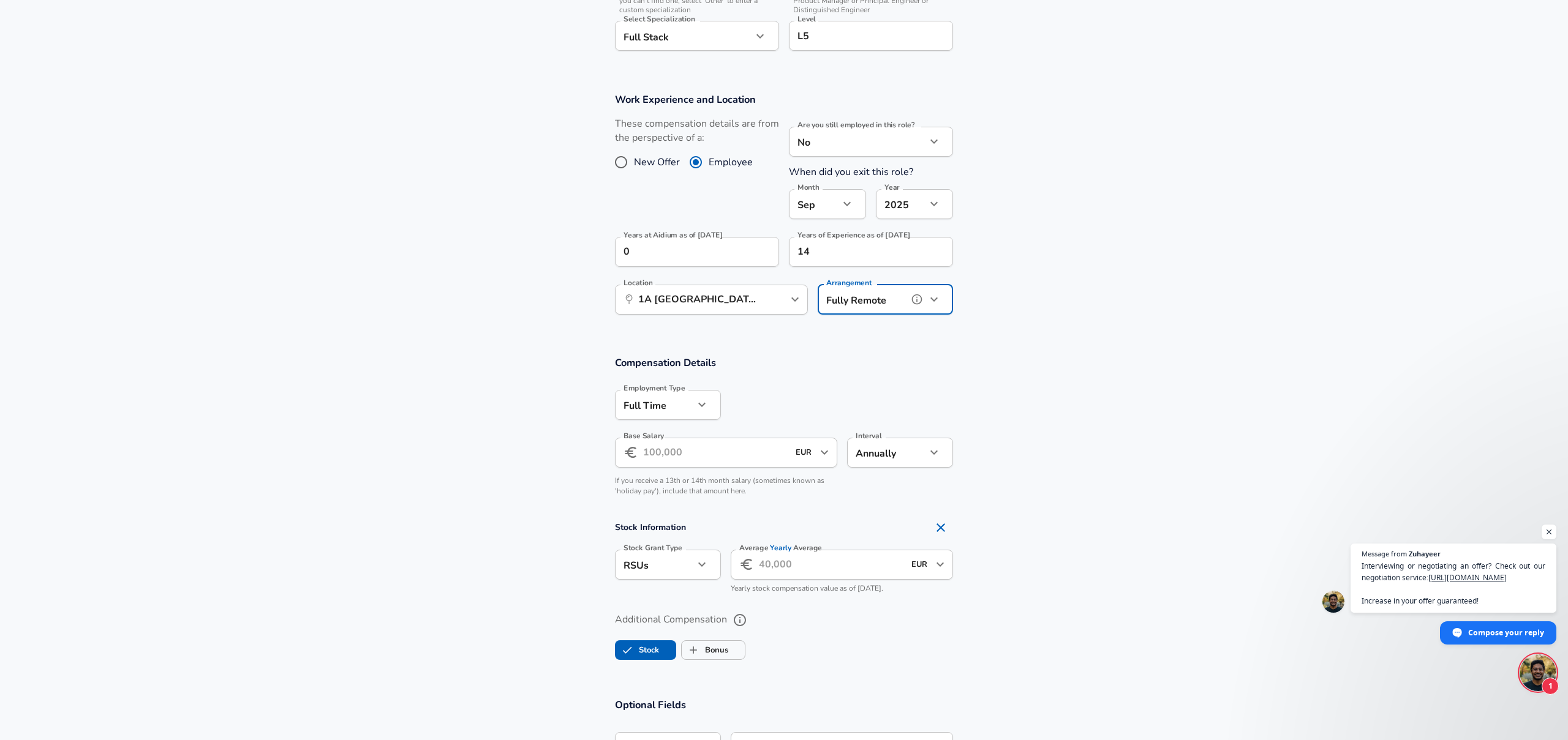
scroll to position [457, 0]
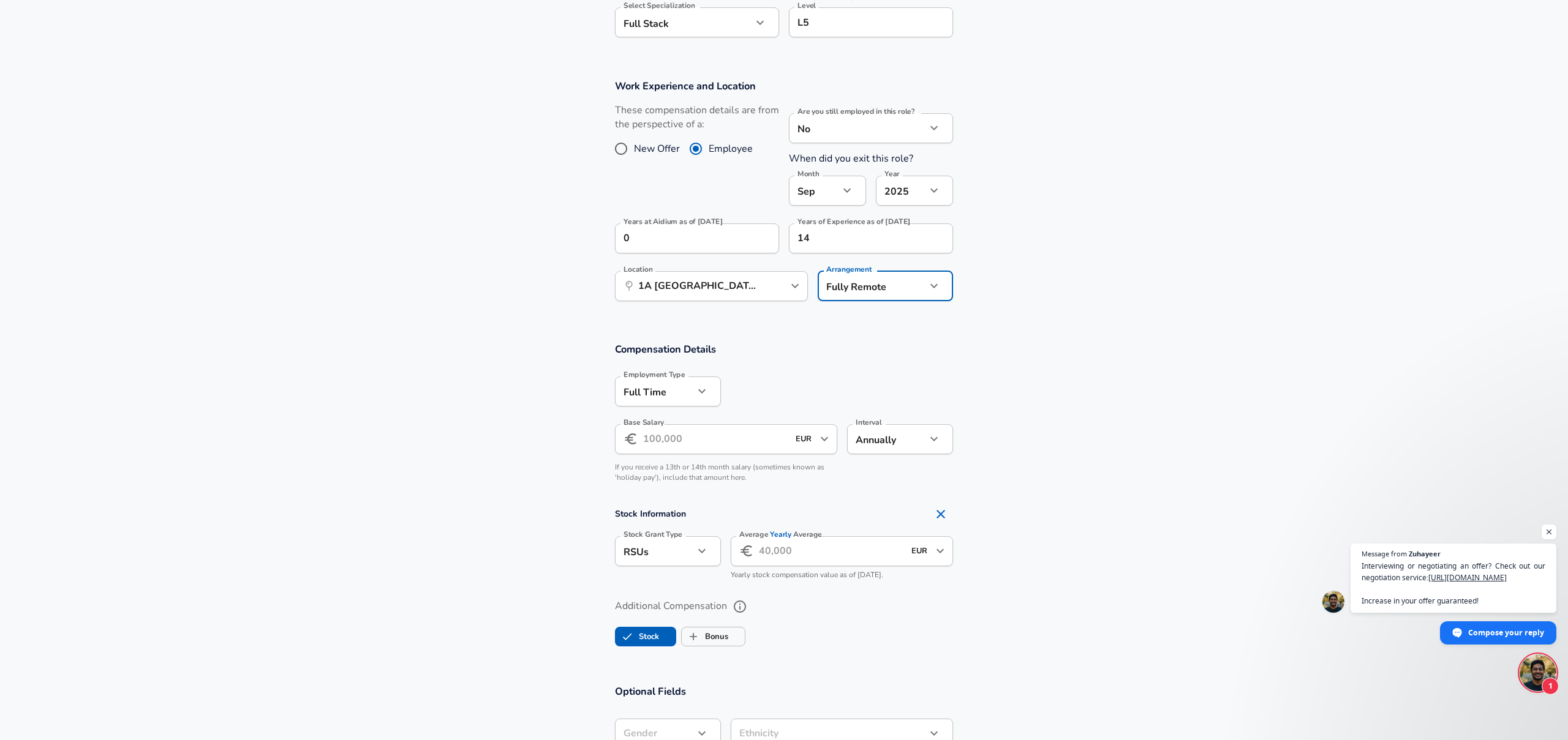
click at [732, 438] on input "Base Salary" at bounding box center [715, 439] width 145 height 30
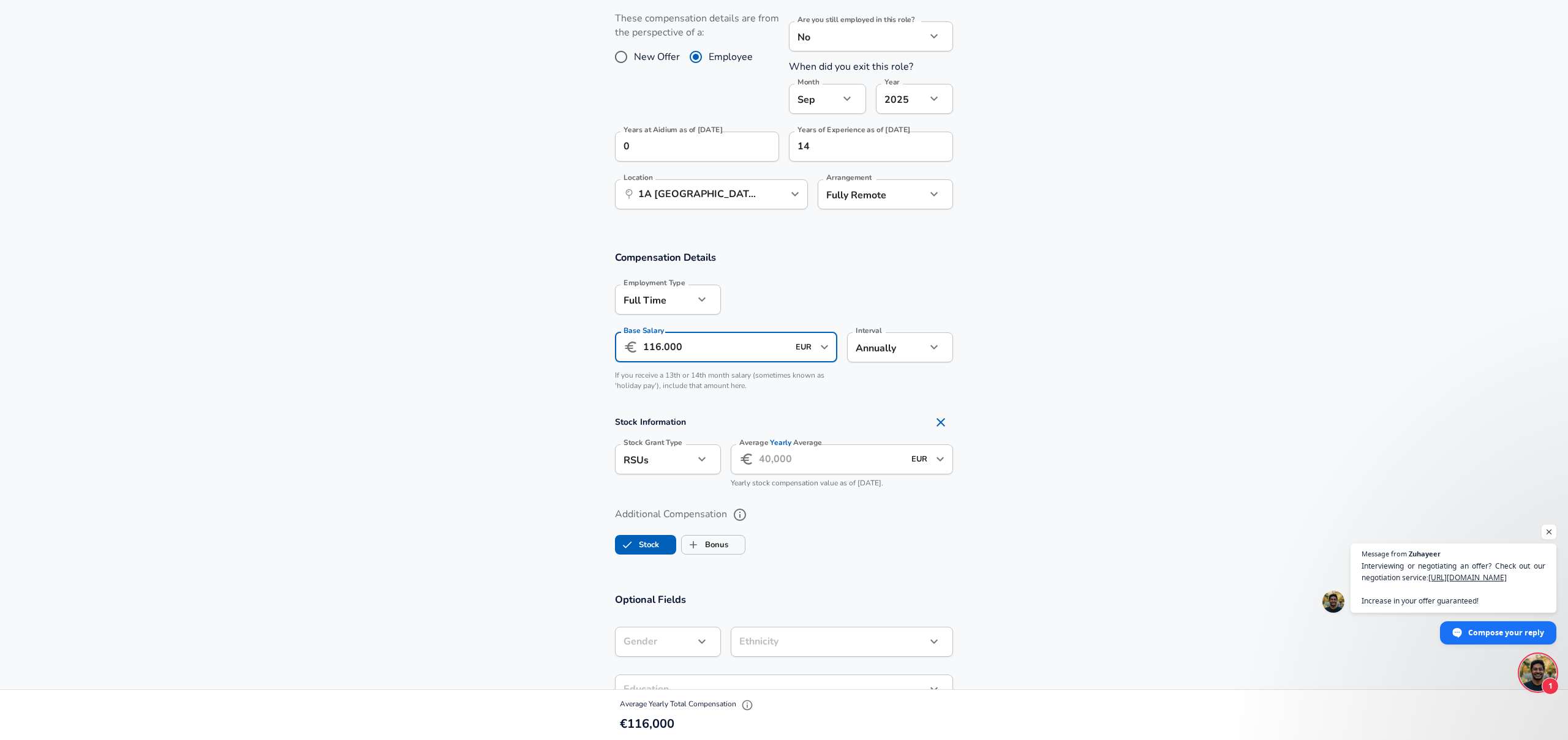
scroll to position [549, 0]
type input "116.000"
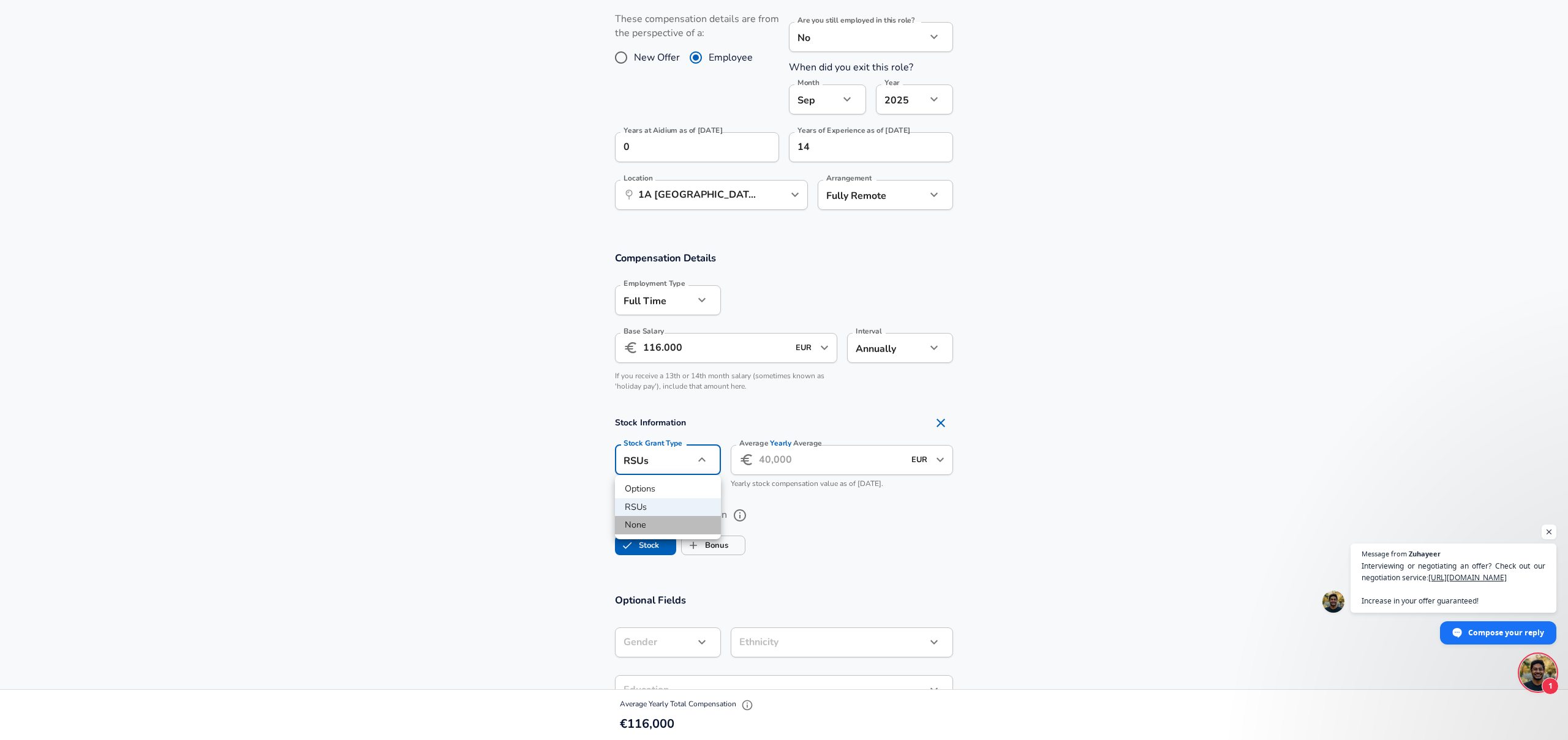
click at [624, 518] on li "None" at bounding box center [667, 525] width 106 height 19
type input "none"
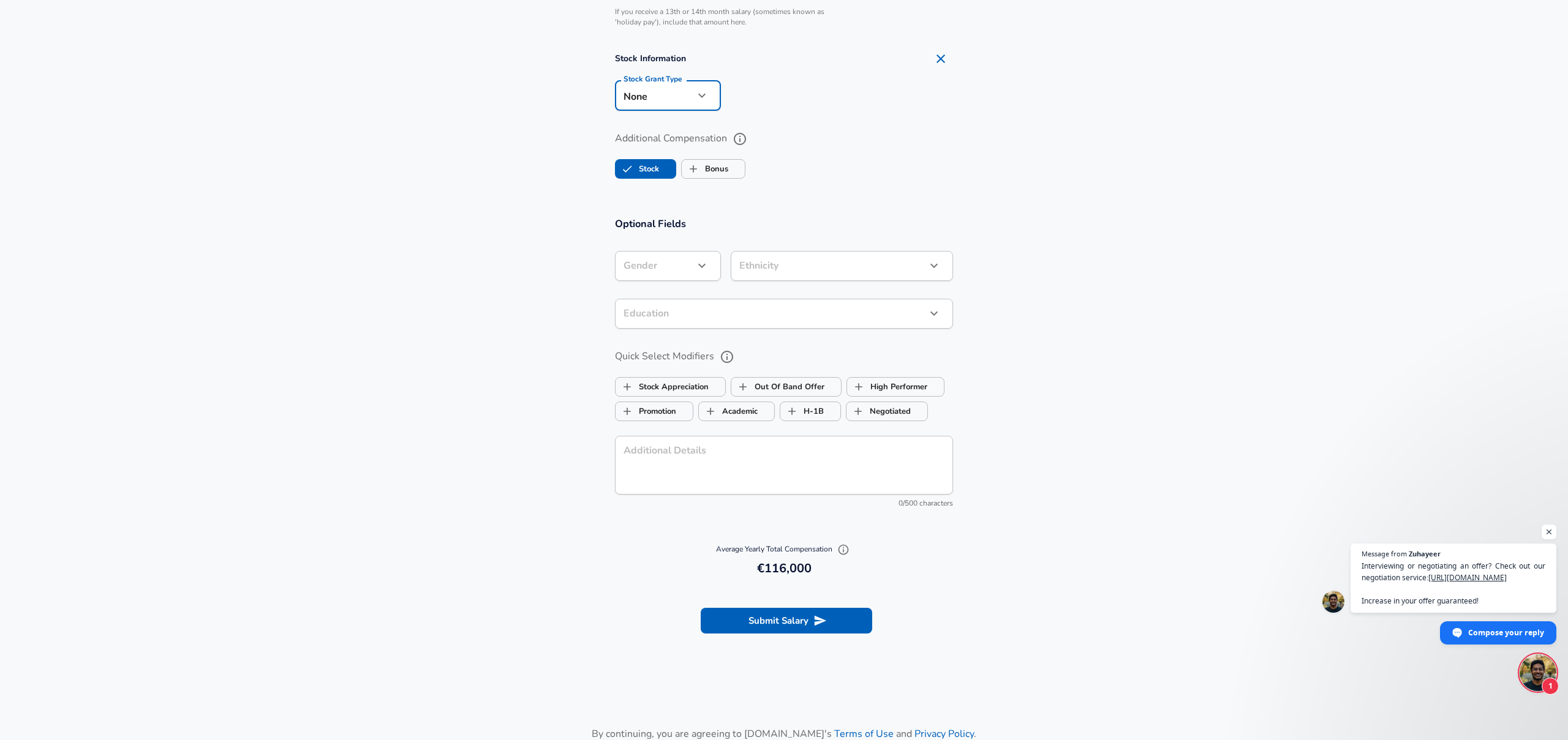
scroll to position [918, 0]
click at [800, 620] on button "Submit Salary" at bounding box center [785, 616] width 171 height 25
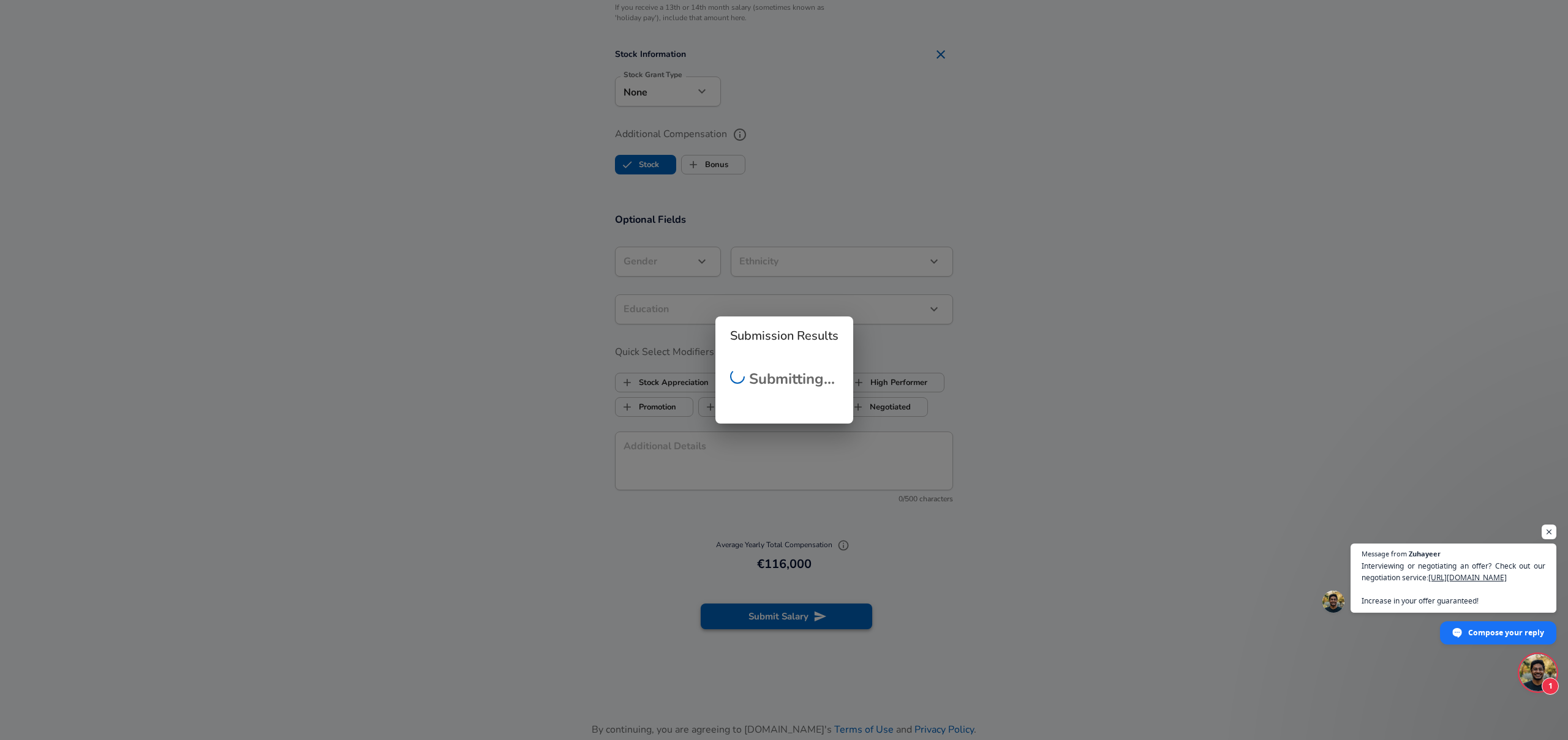
checkbox input "false"
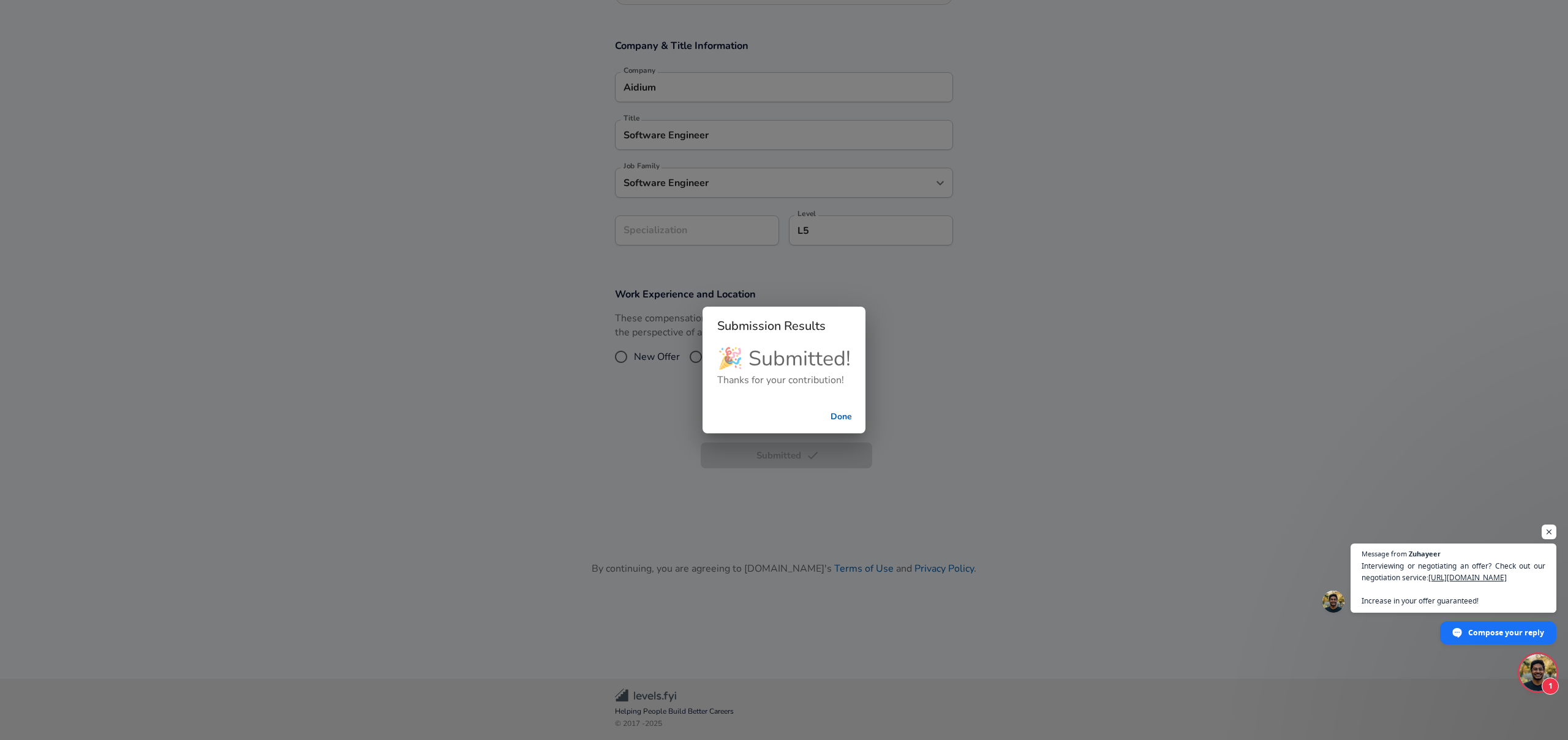
scroll to position [194, 0]
